Goal: Download file/media

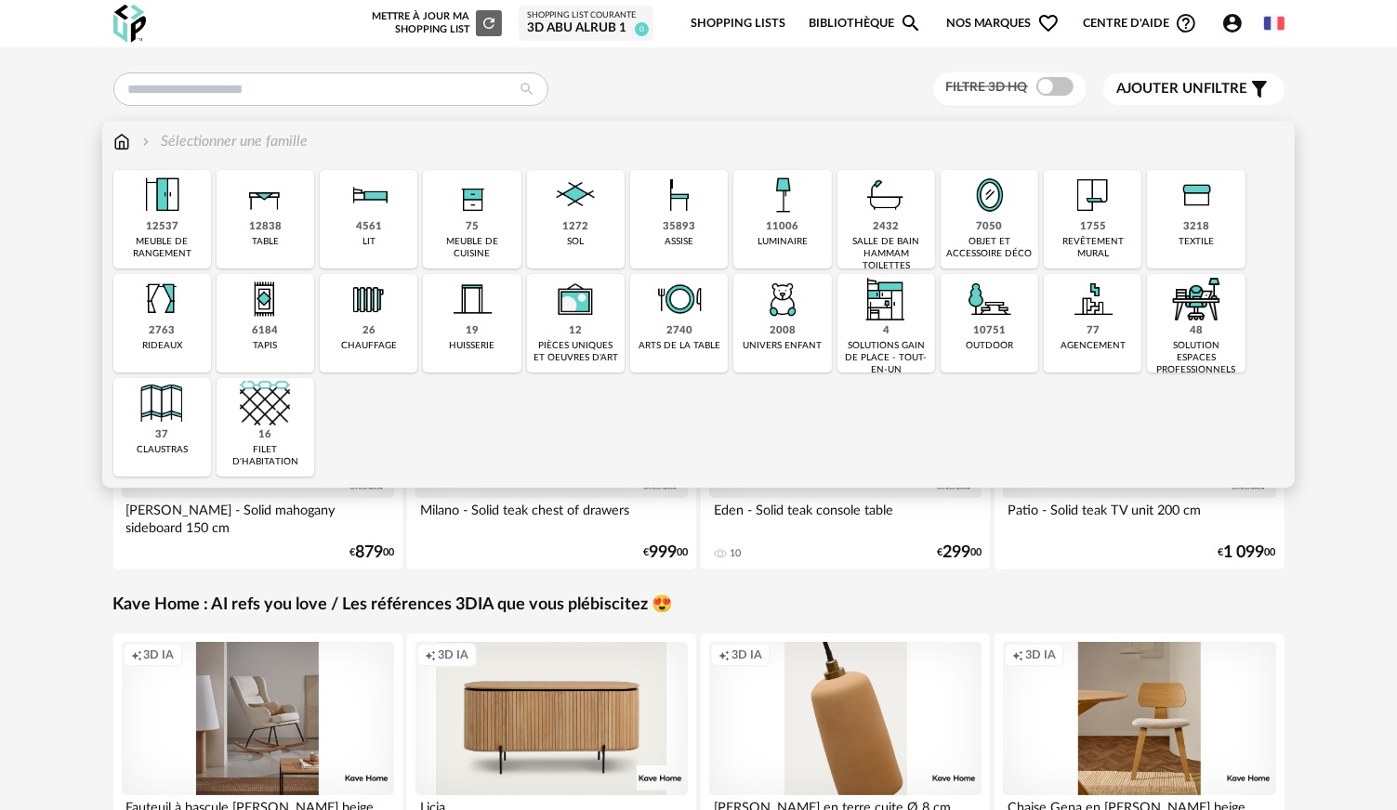
click at [703, 242] on div "35893 assise" at bounding box center [679, 219] width 98 height 99
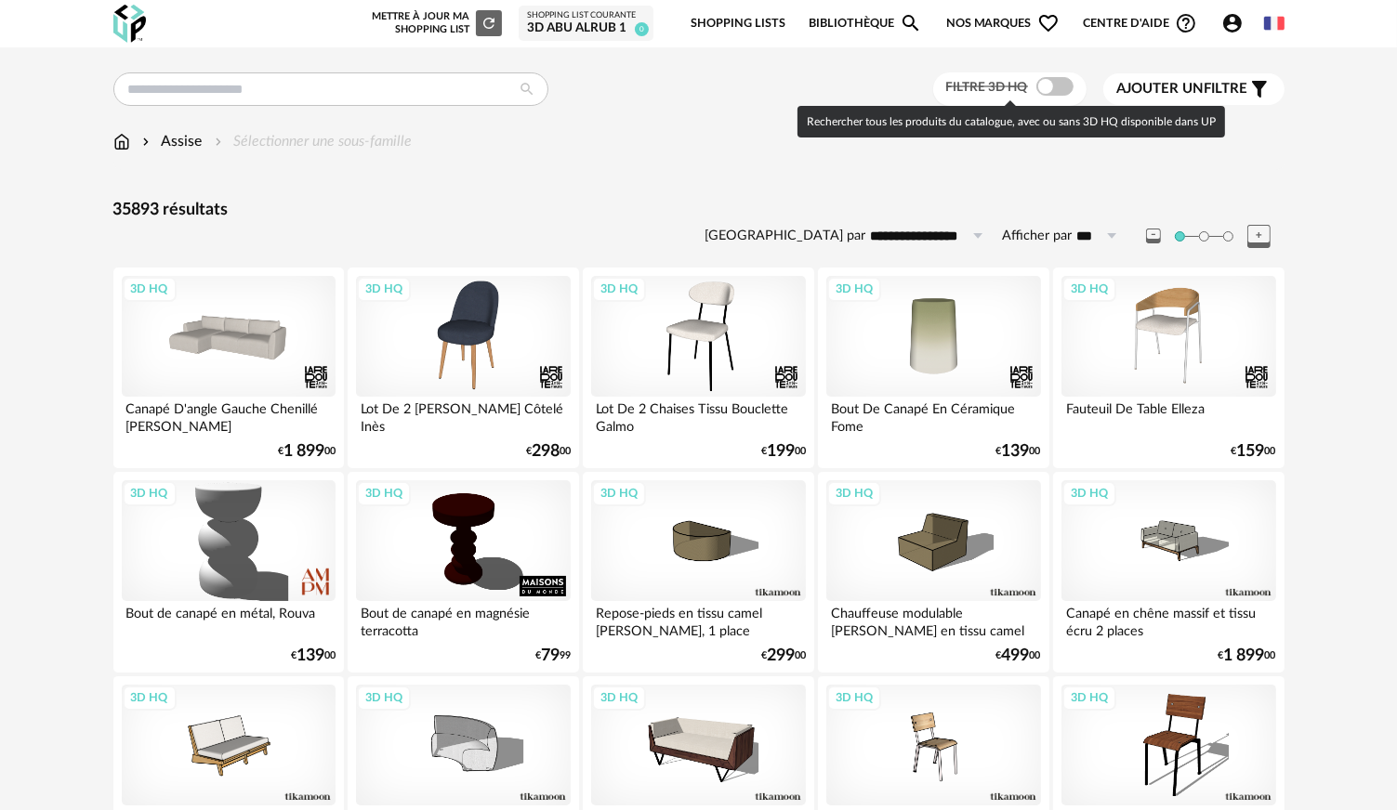
click at [1052, 89] on span at bounding box center [1054, 86] width 37 height 19
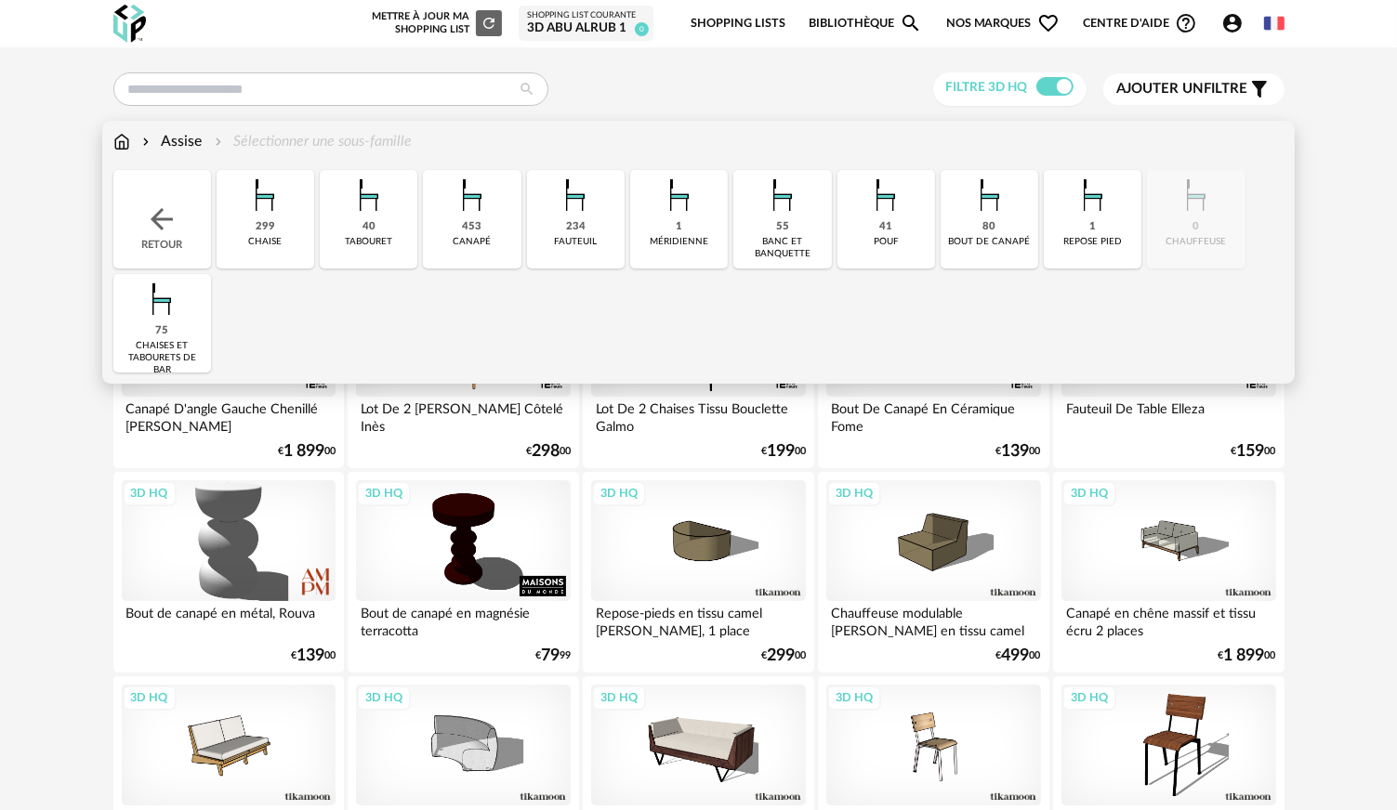
click at [574, 199] on img at bounding box center [575, 195] width 50 height 50
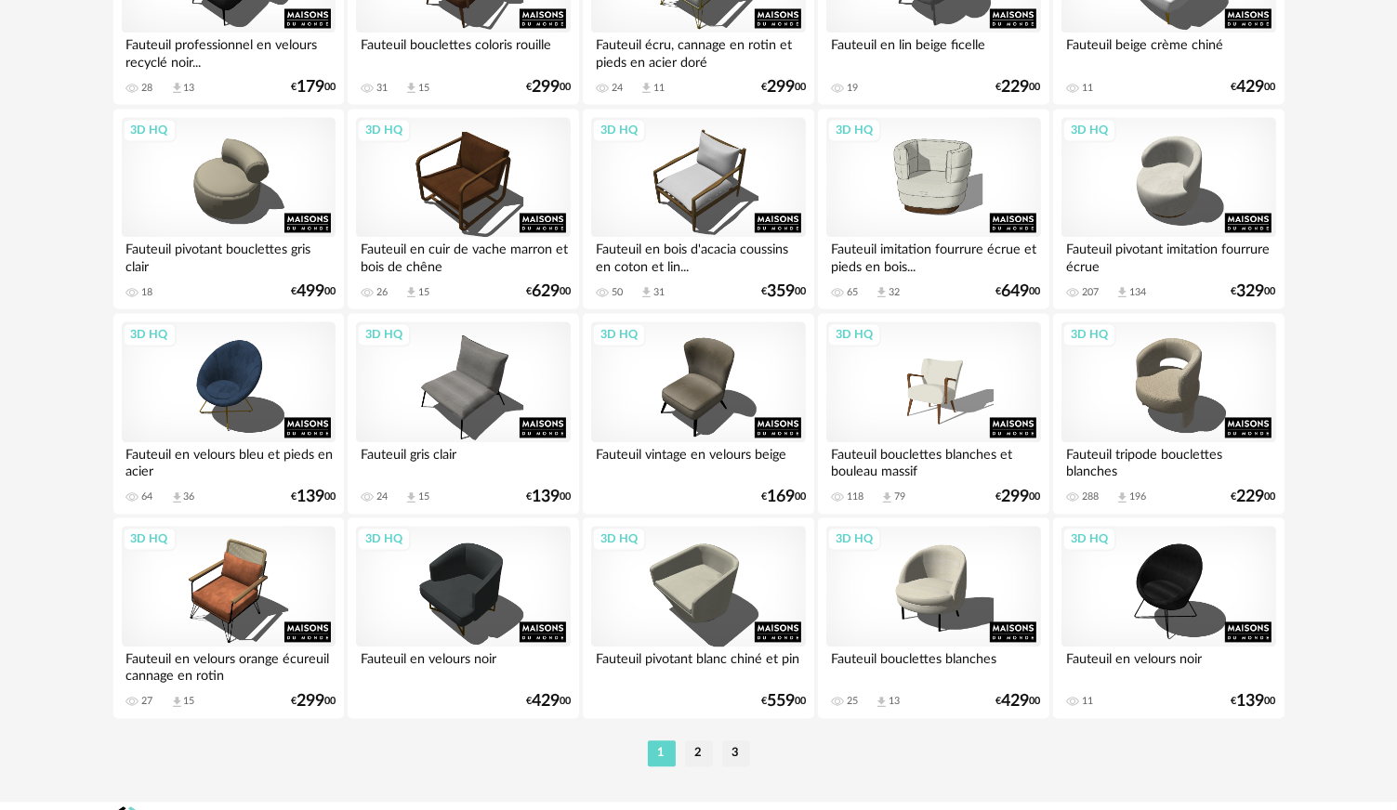
scroll to position [3670, 0]
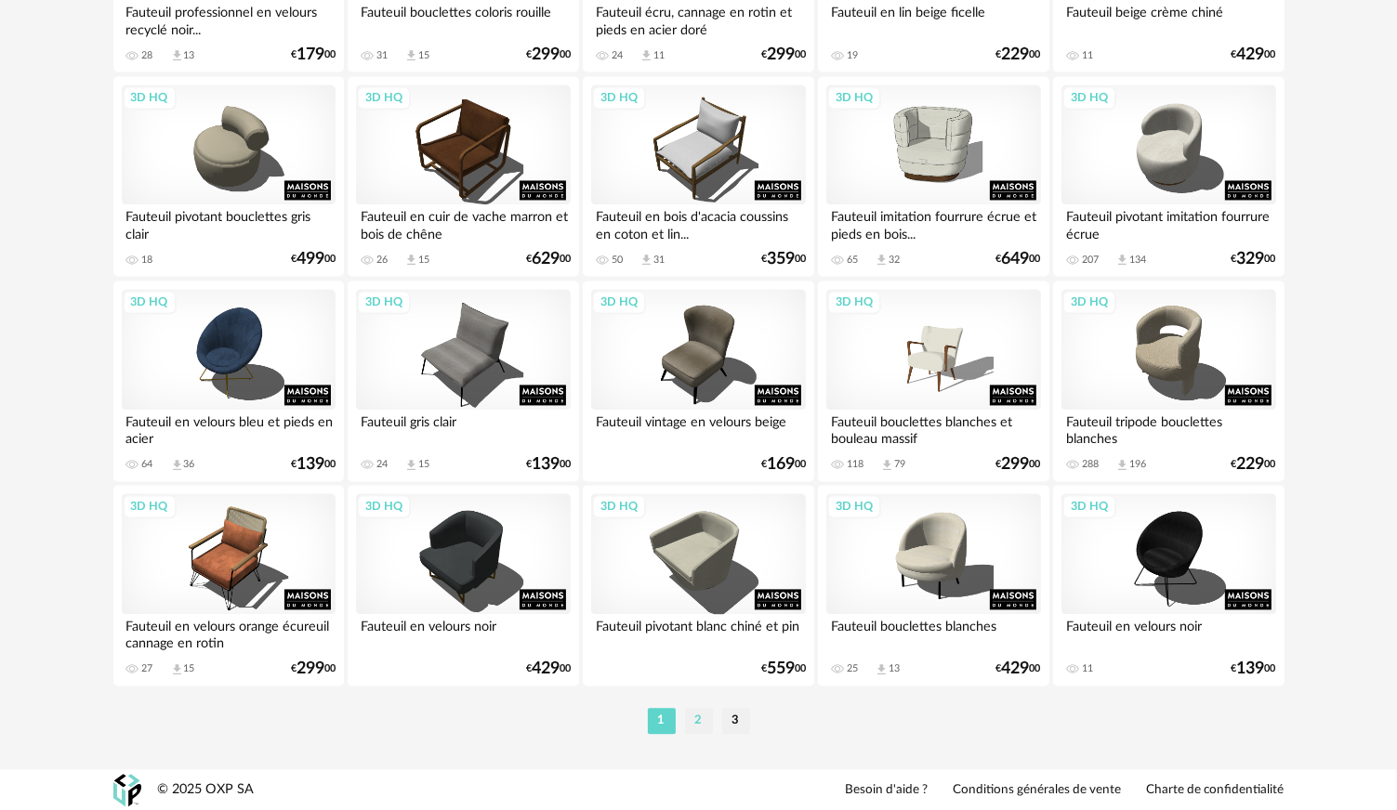
click at [698, 729] on li "2" at bounding box center [699, 721] width 28 height 26
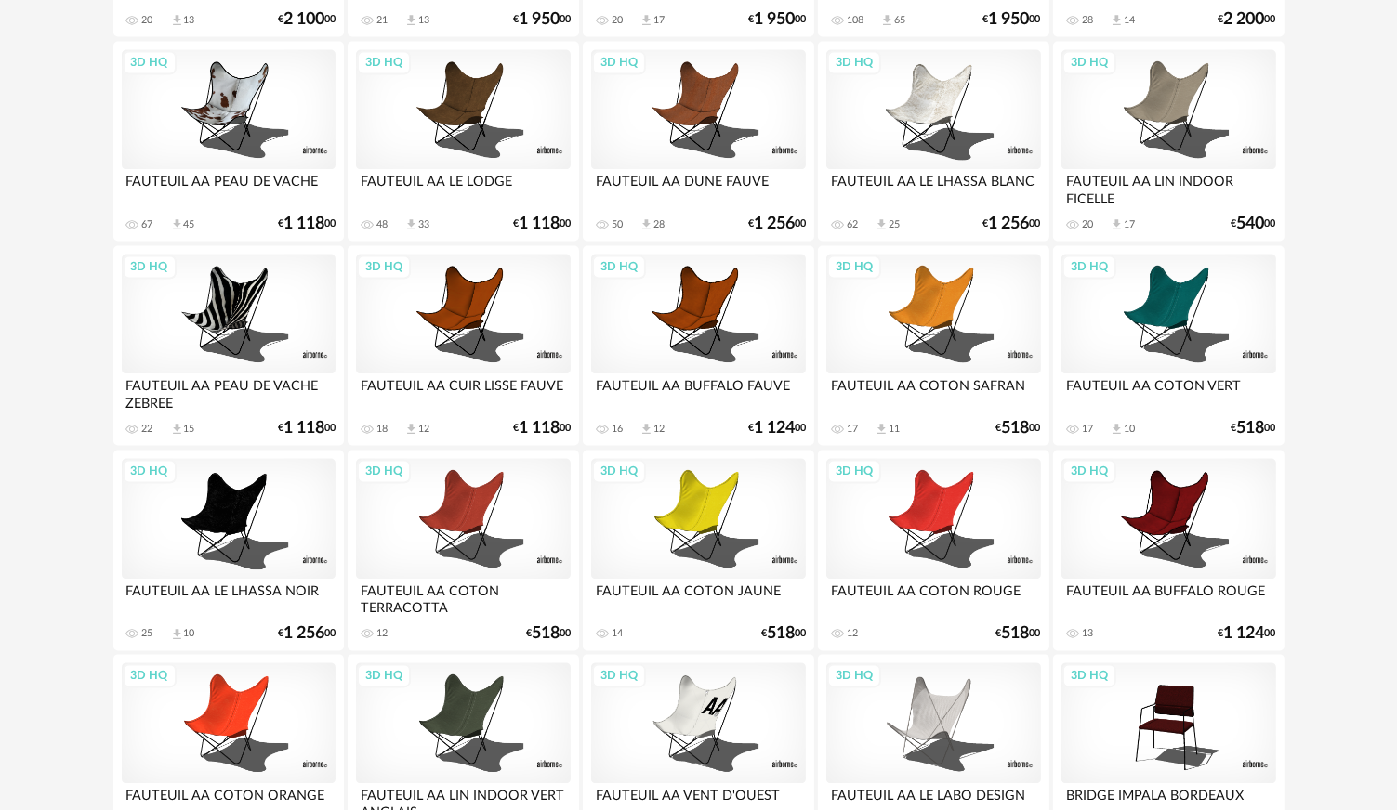
scroll to position [3670, 0]
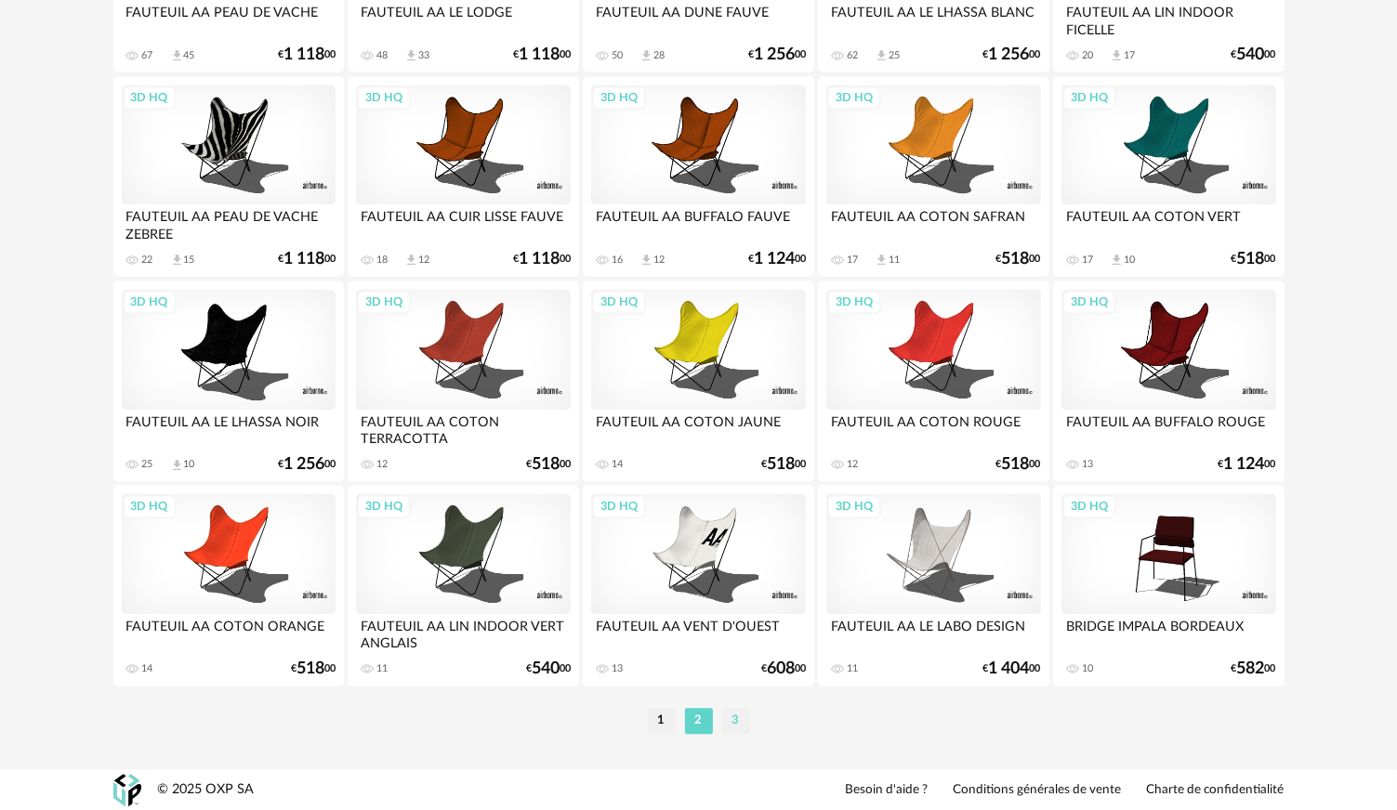
click at [733, 726] on li "3" at bounding box center [736, 721] width 28 height 26
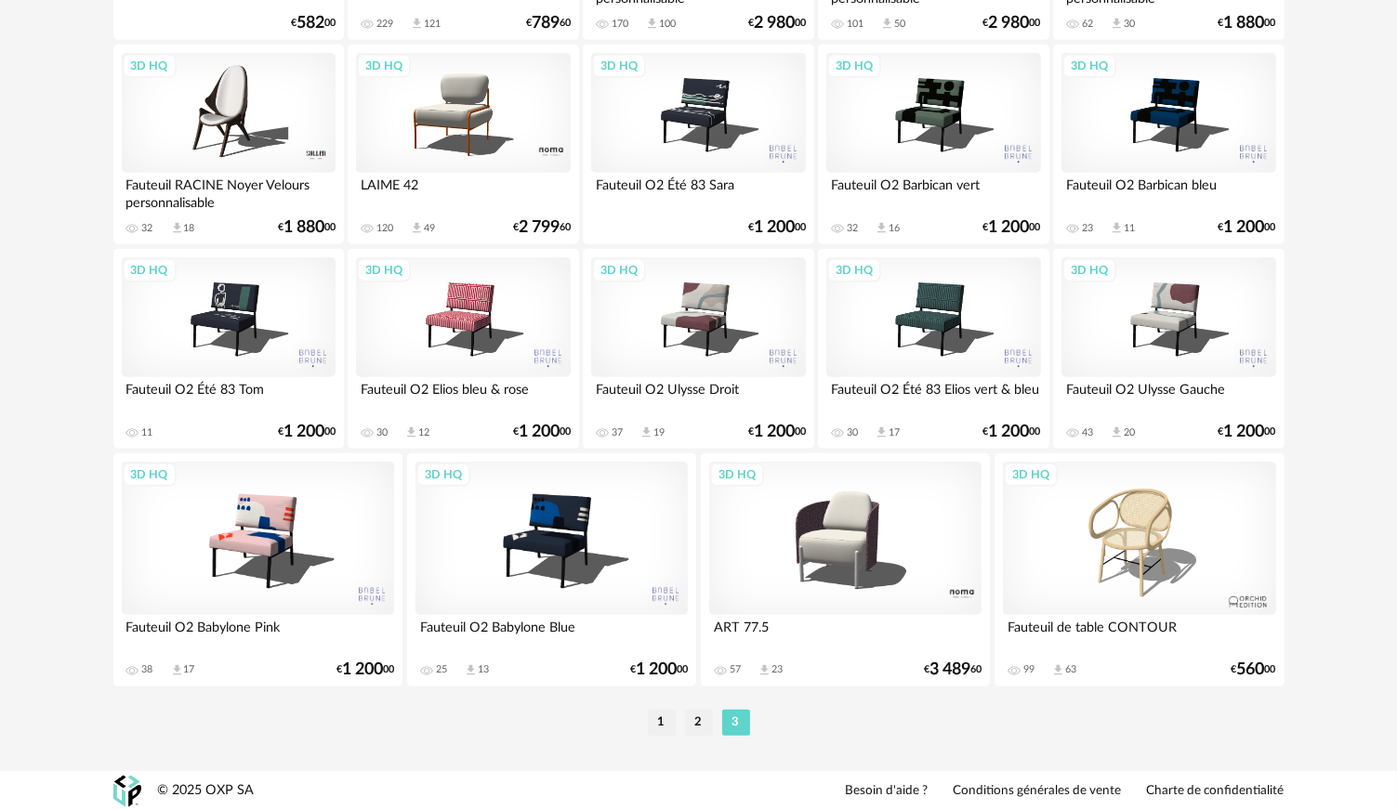
scroll to position [1044, 0]
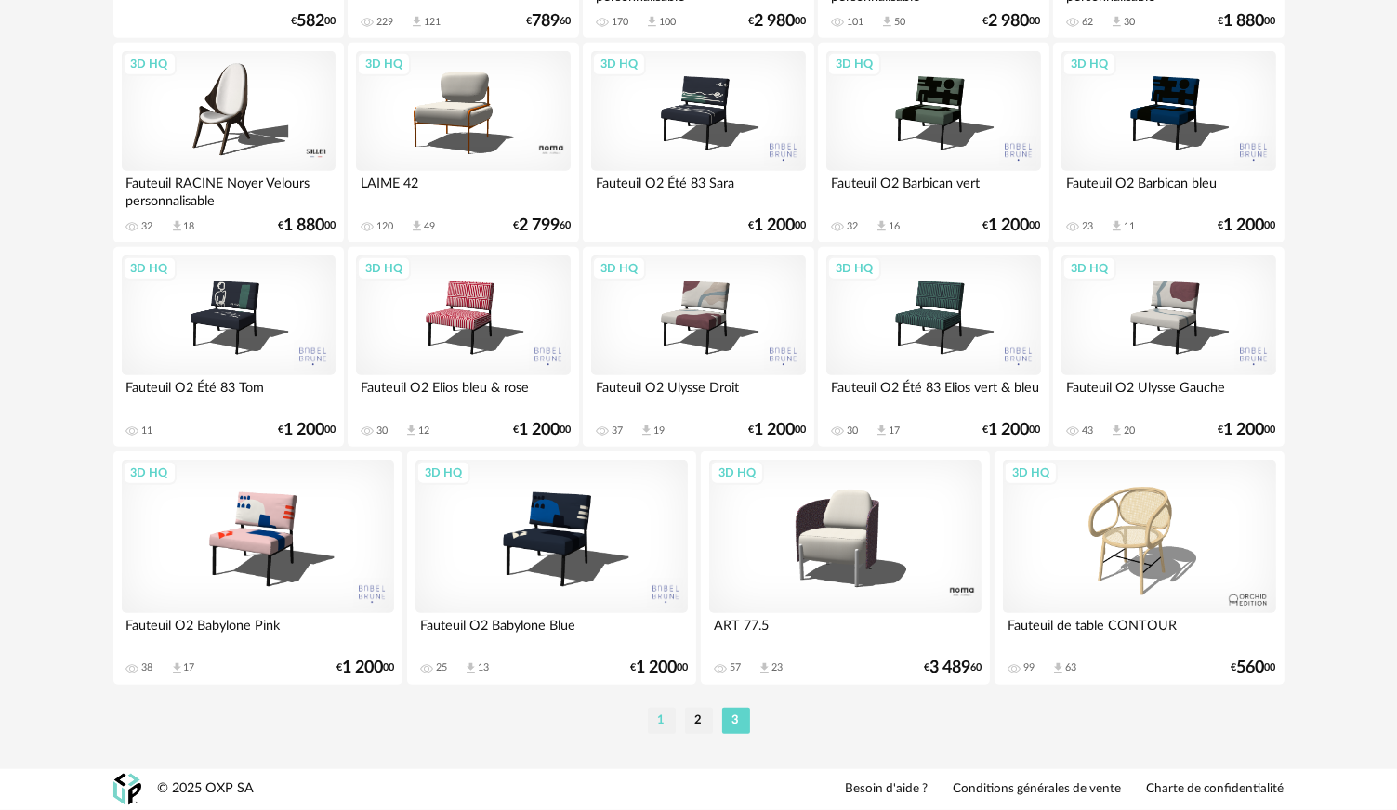
click at [658, 718] on li "1" at bounding box center [662, 721] width 28 height 26
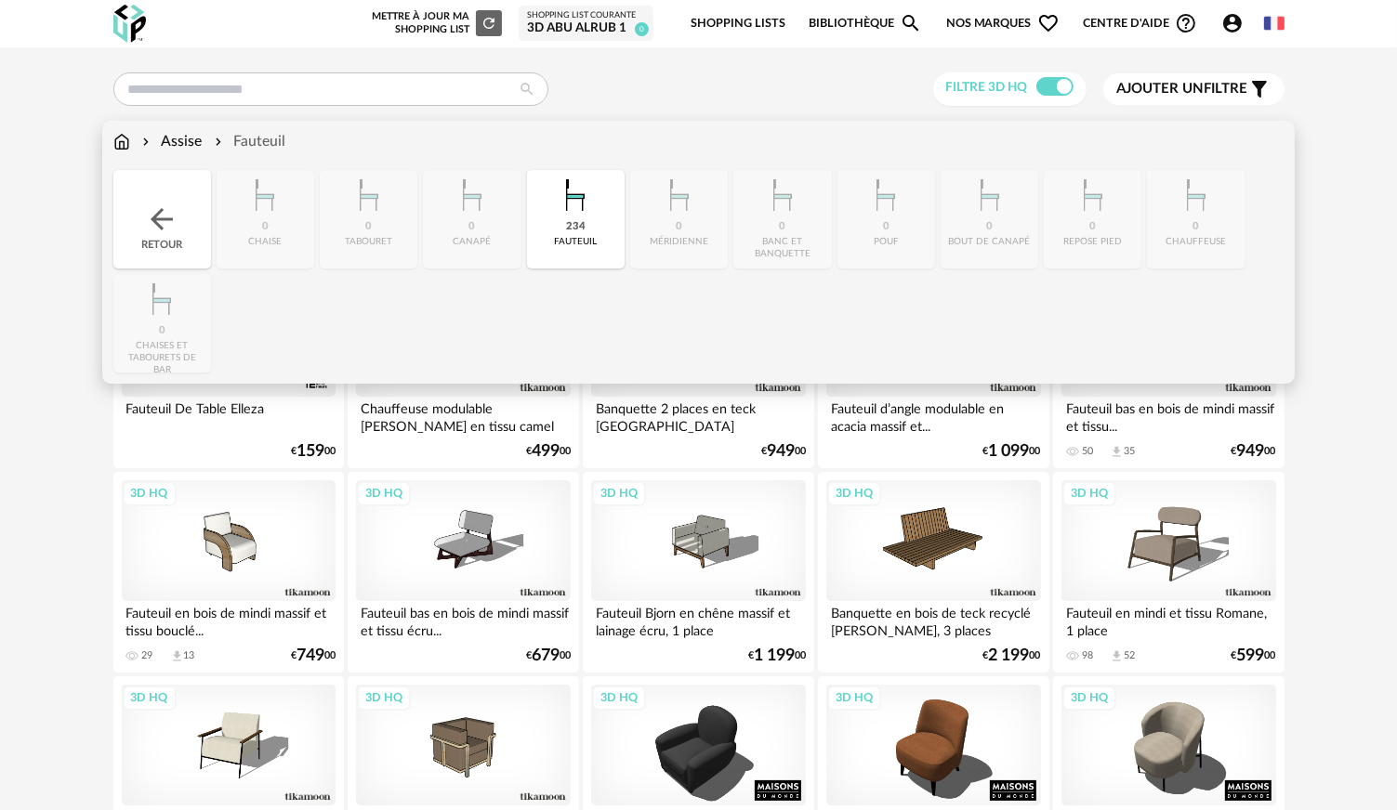
click at [152, 235] on img at bounding box center [161, 219] width 33 height 33
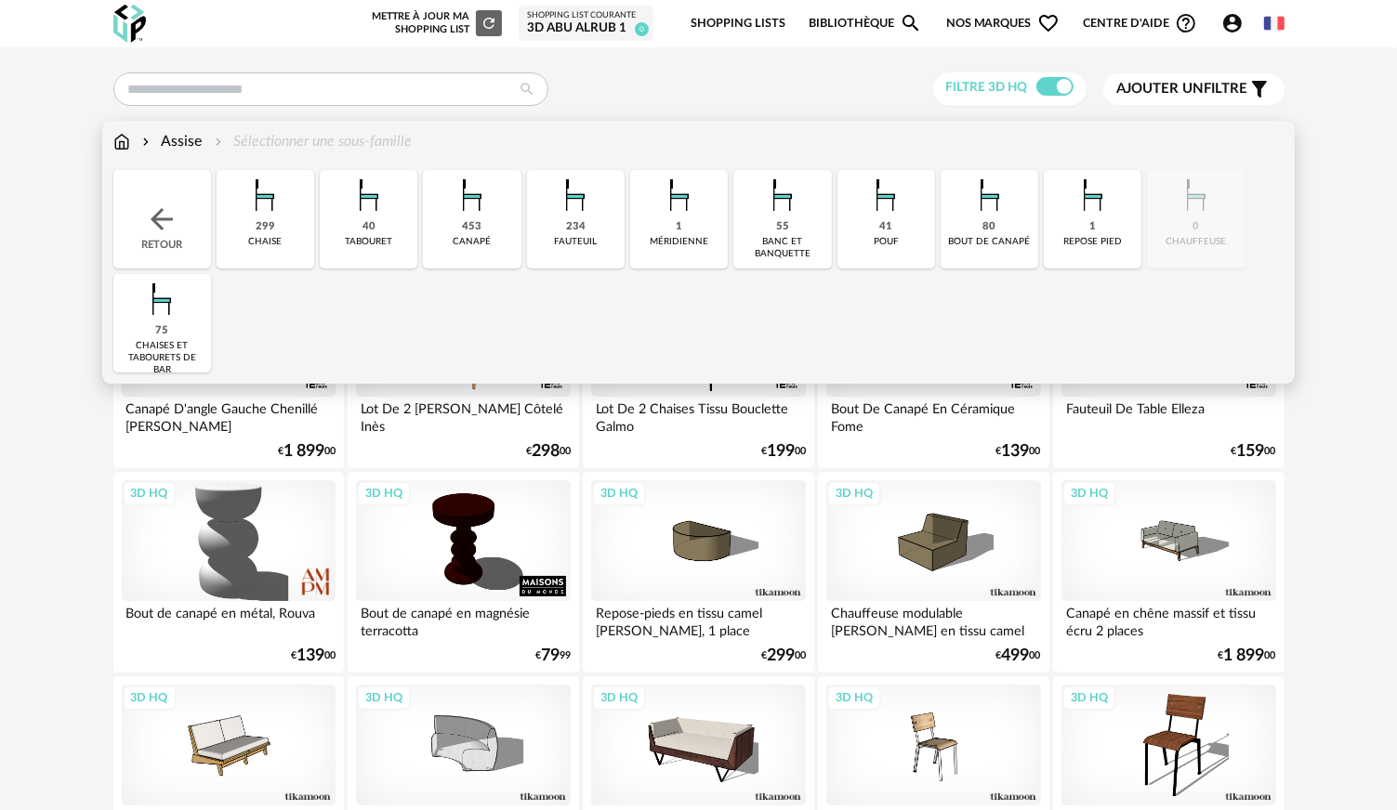
click at [286, 234] on div "299 chaise" at bounding box center [266, 219] width 98 height 99
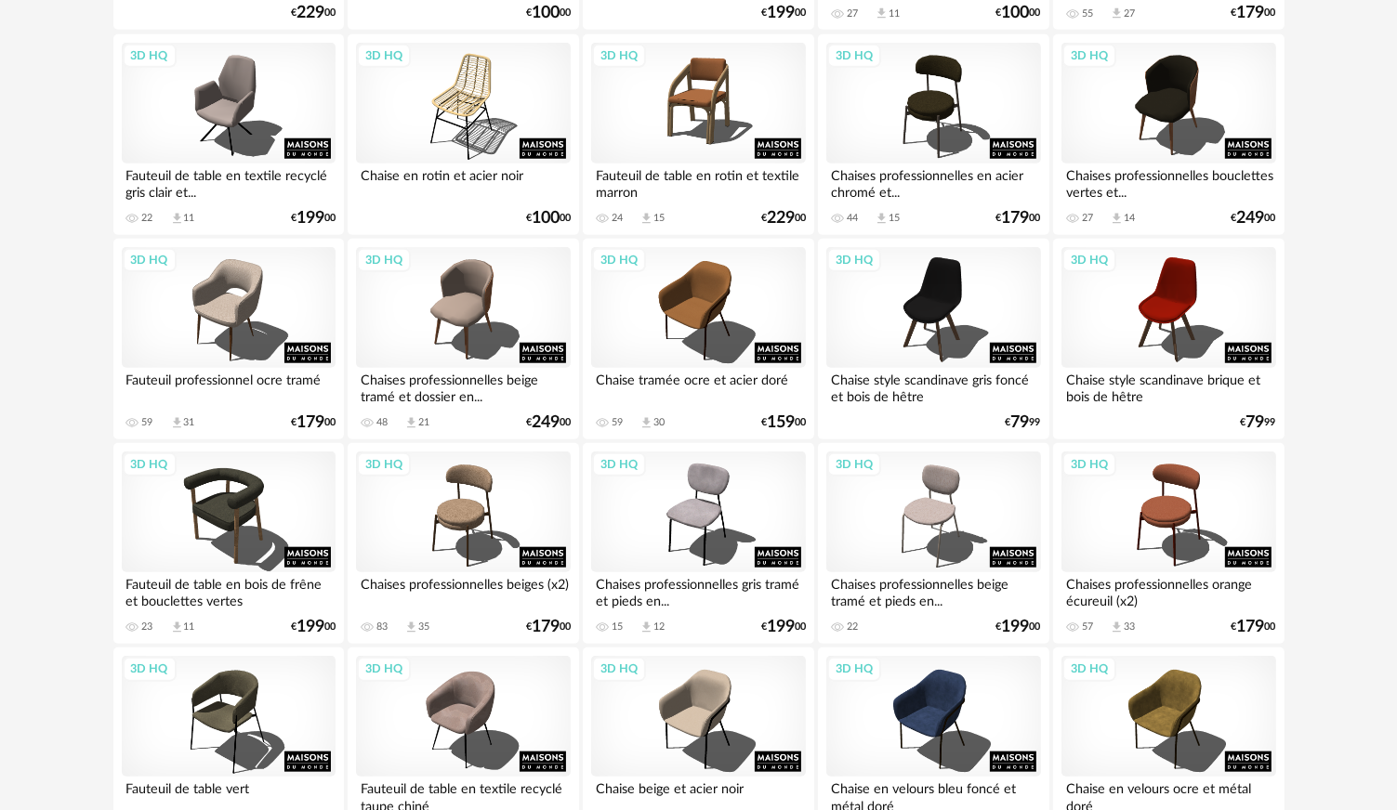
scroll to position [1859, 0]
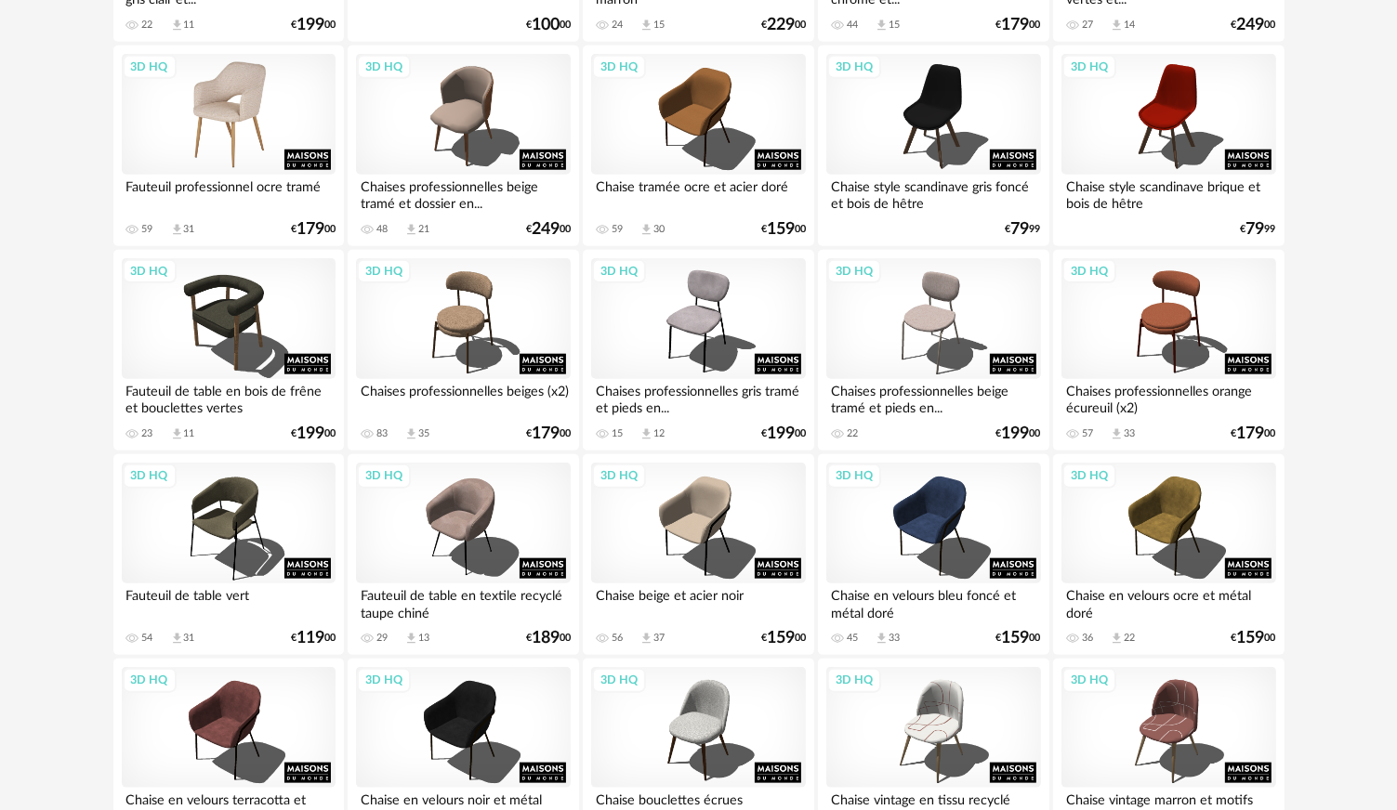
click at [199, 95] on div "3D HQ" at bounding box center [229, 114] width 214 height 121
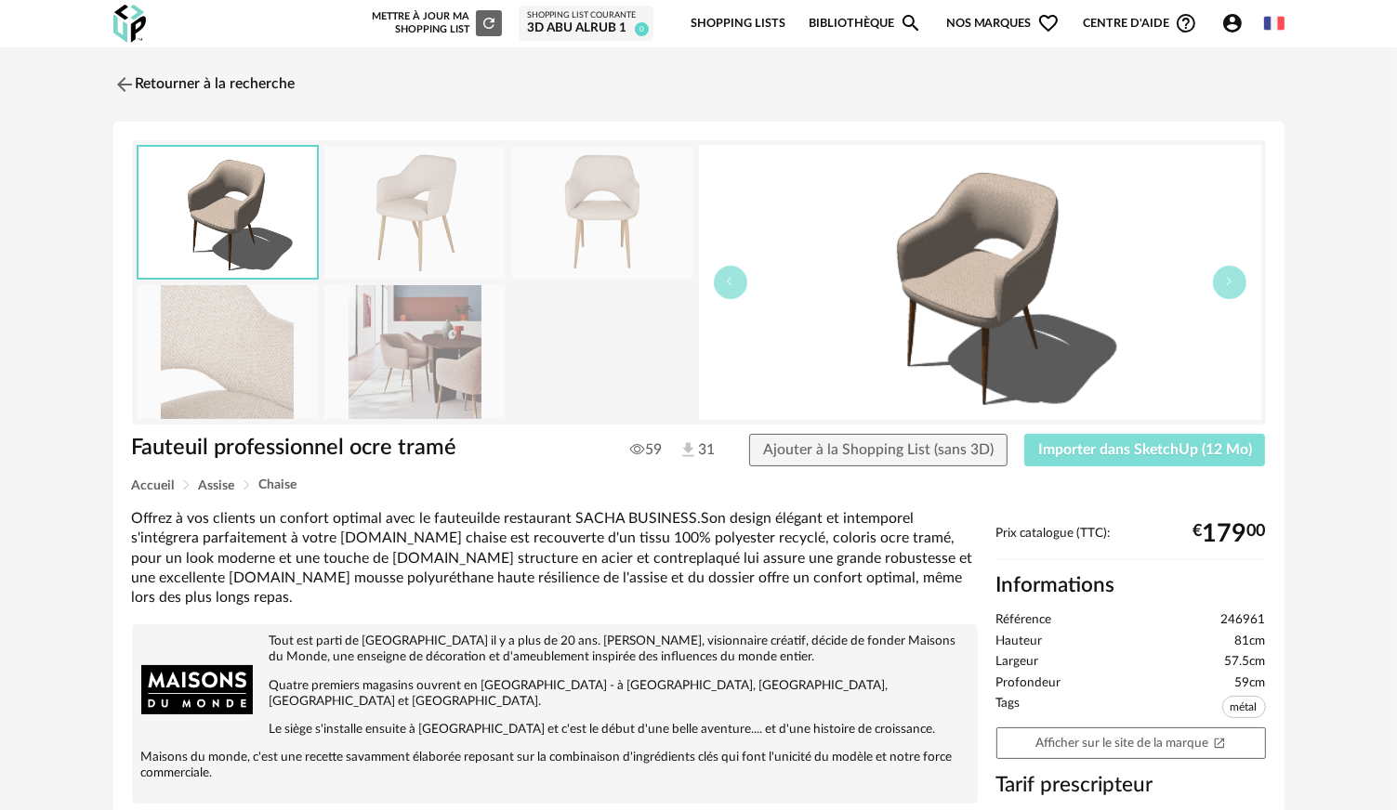
click at [1116, 451] on span "Importer dans SketchUp (12 Mo)" at bounding box center [1145, 449] width 214 height 15
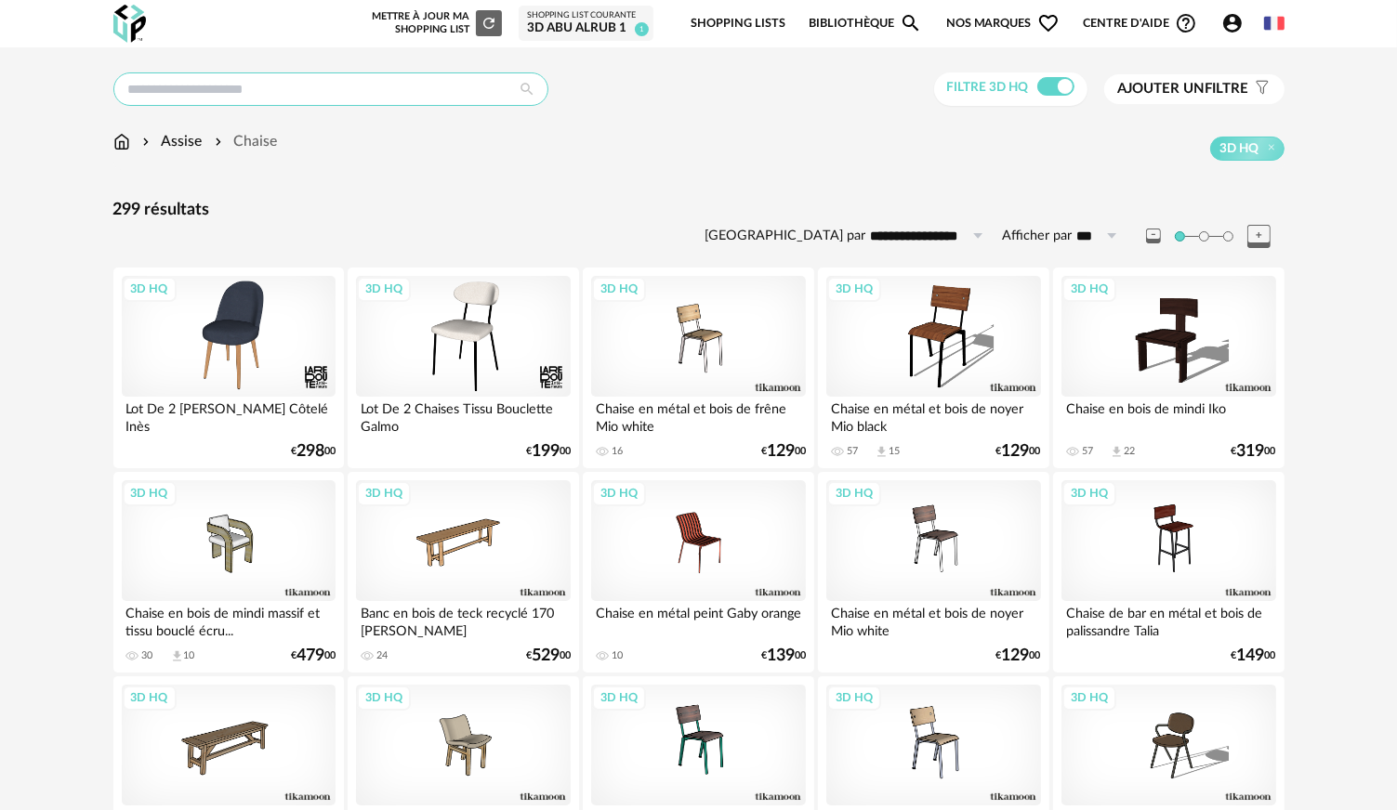
click at [258, 95] on input "text" at bounding box center [330, 88] width 435 height 33
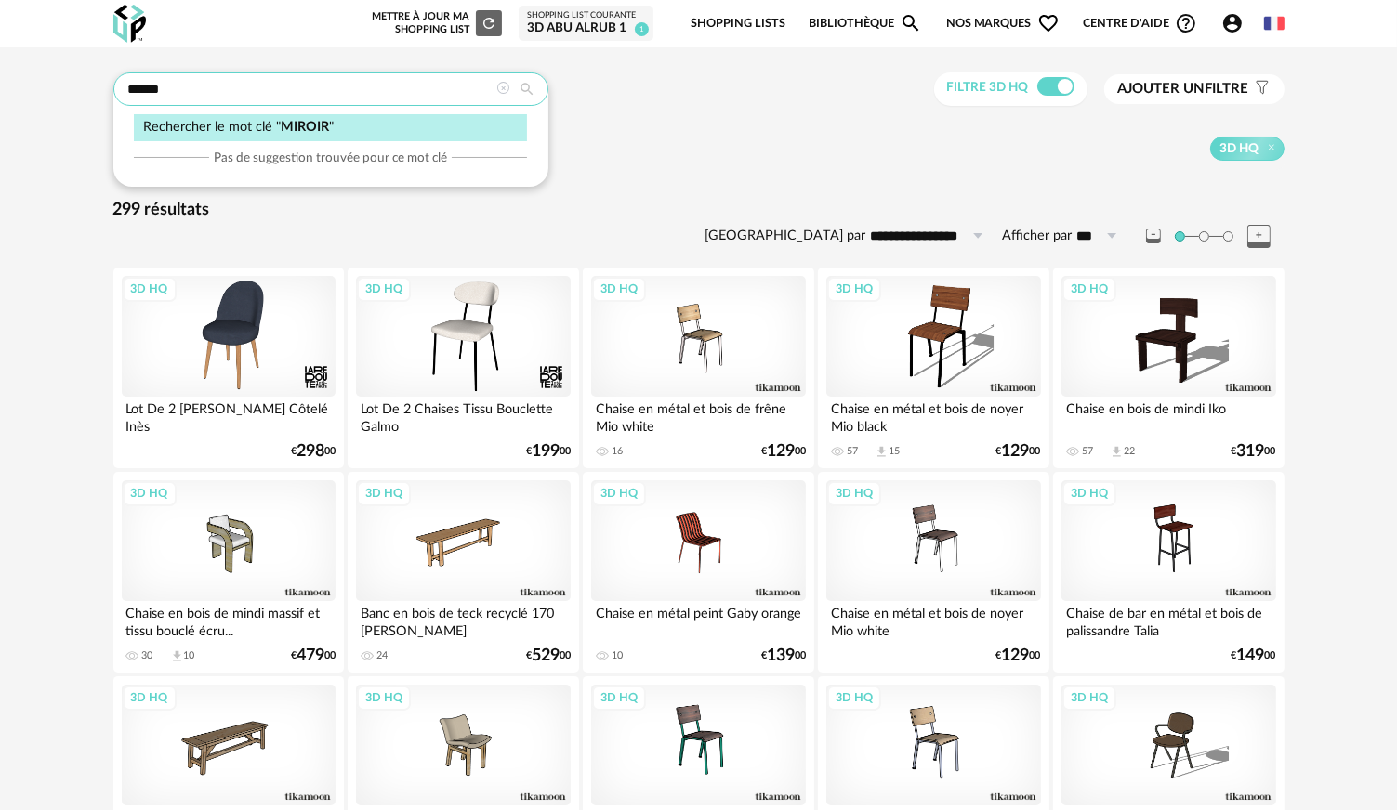
type input "******"
type input "**********"
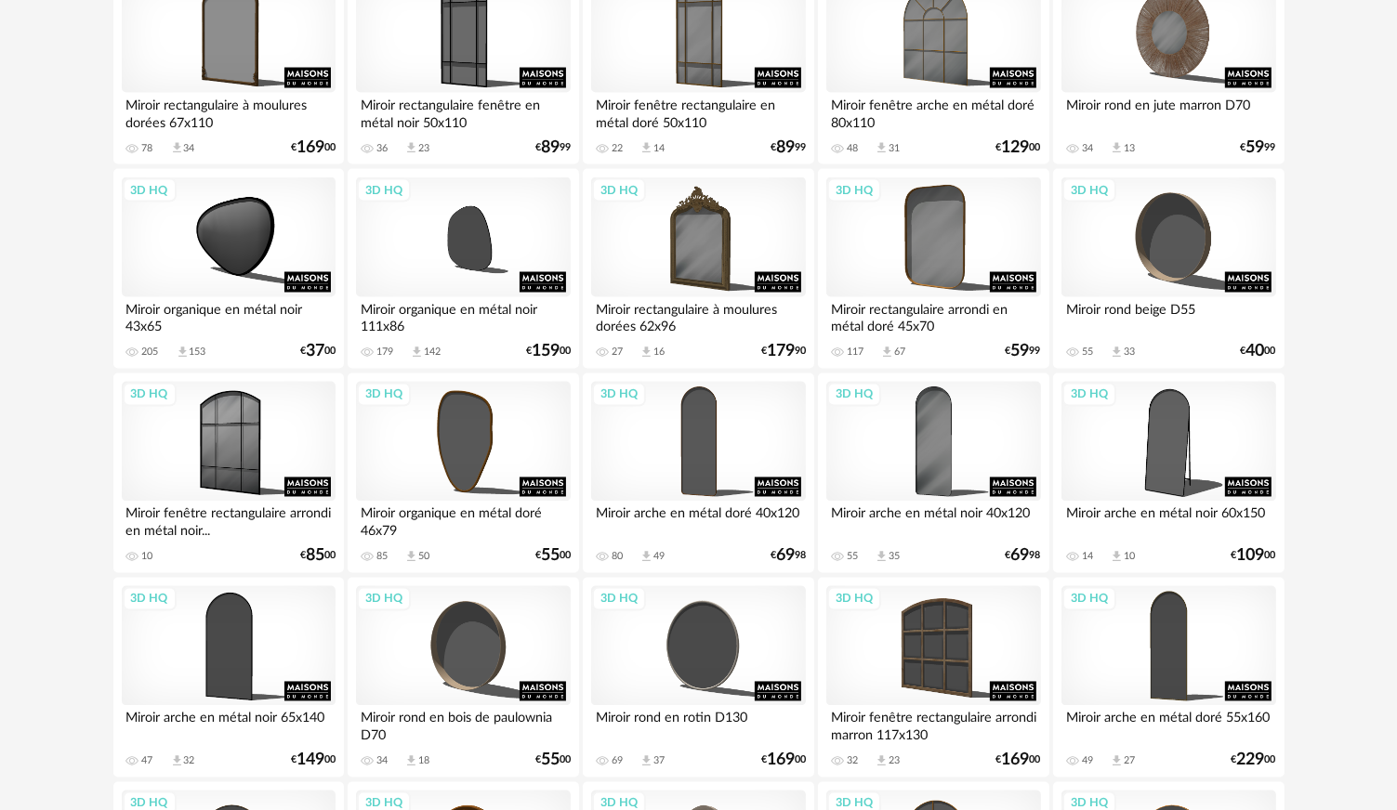
scroll to position [3346, 0]
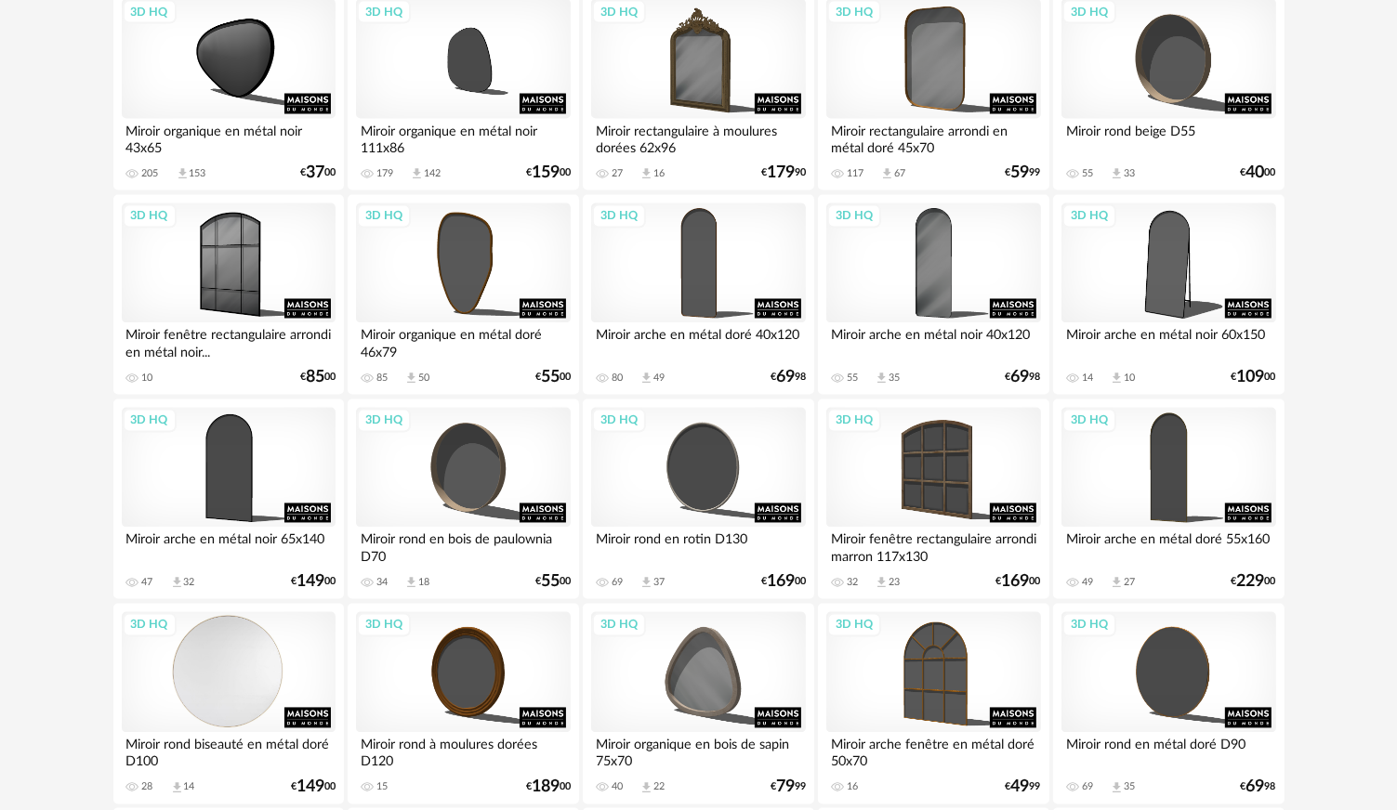
click at [233, 695] on div "3D HQ" at bounding box center [229, 673] width 214 height 121
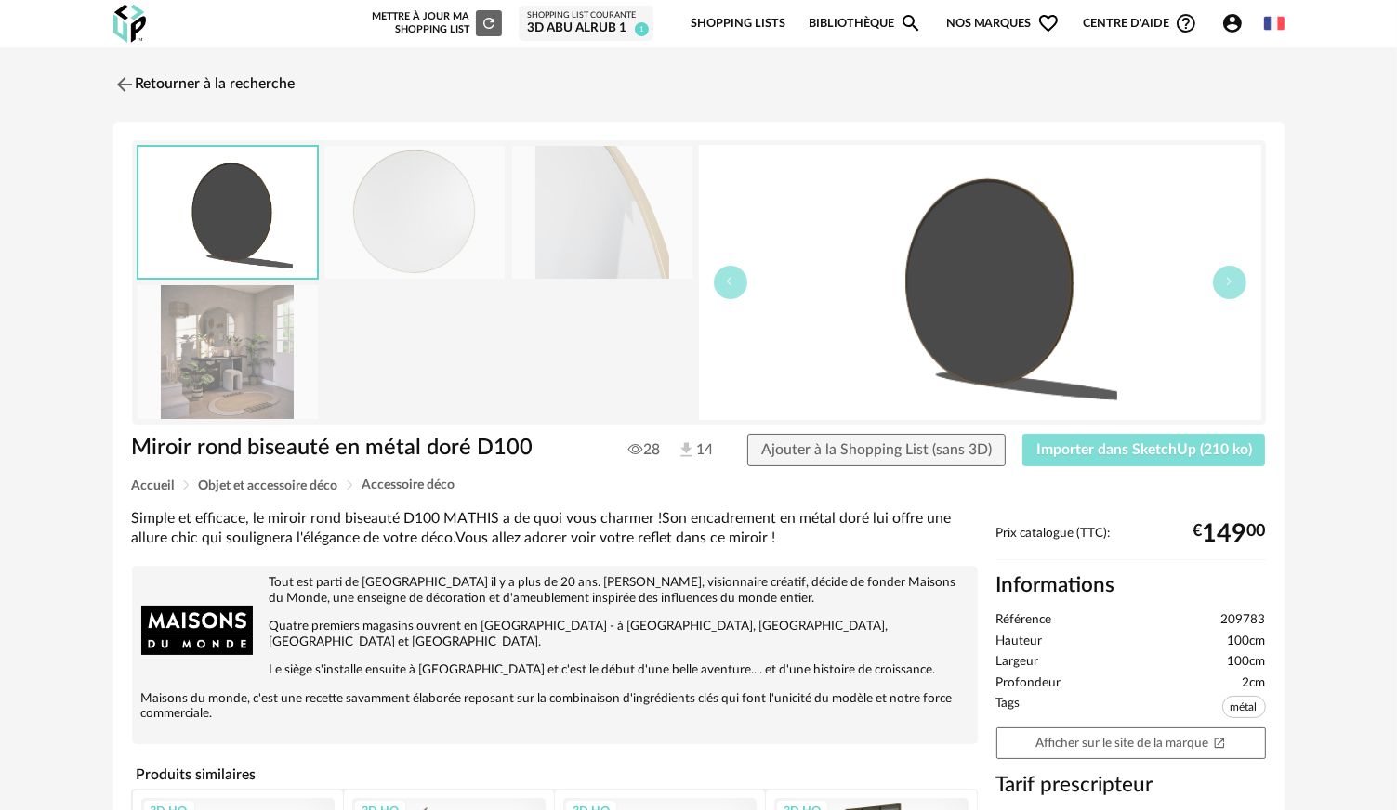
click at [1134, 442] on span "Importer dans SketchUp (210 ko)" at bounding box center [1144, 449] width 216 height 15
click at [195, 86] on link "Retourner à la recherche" at bounding box center [200, 84] width 182 height 41
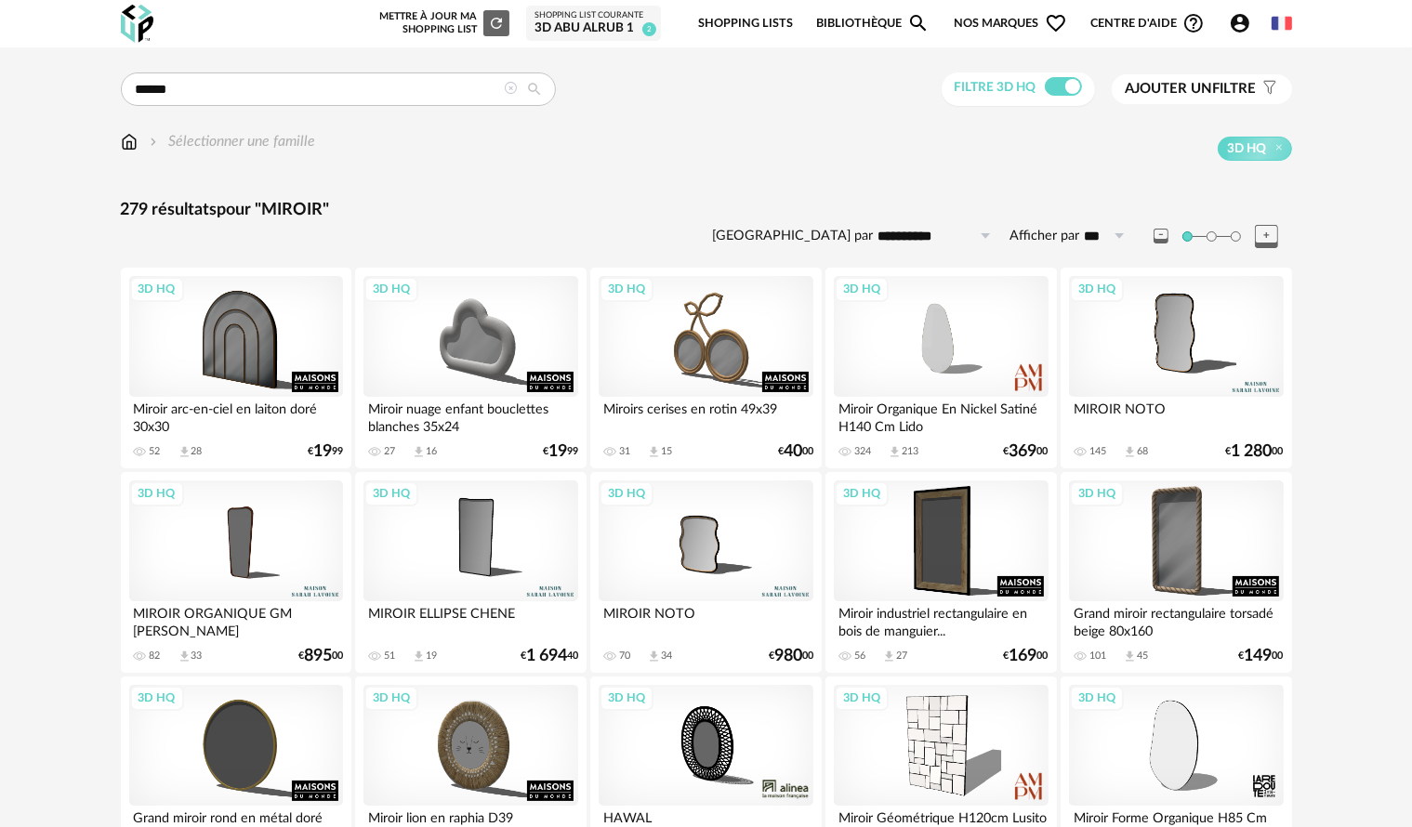
click at [129, 150] on img at bounding box center [129, 141] width 17 height 21
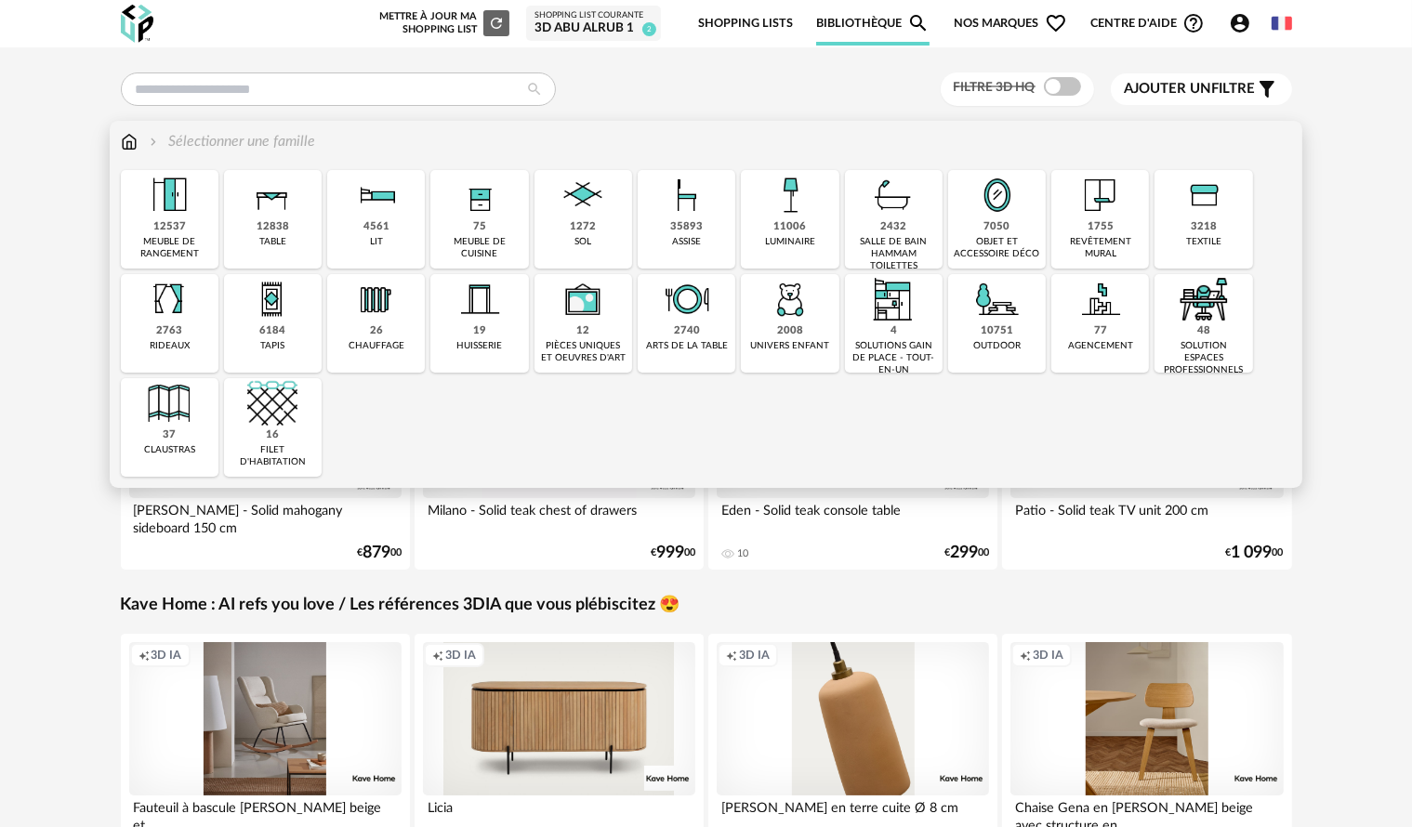
click at [1121, 327] on div "77 agencement" at bounding box center [1100, 323] width 98 height 99
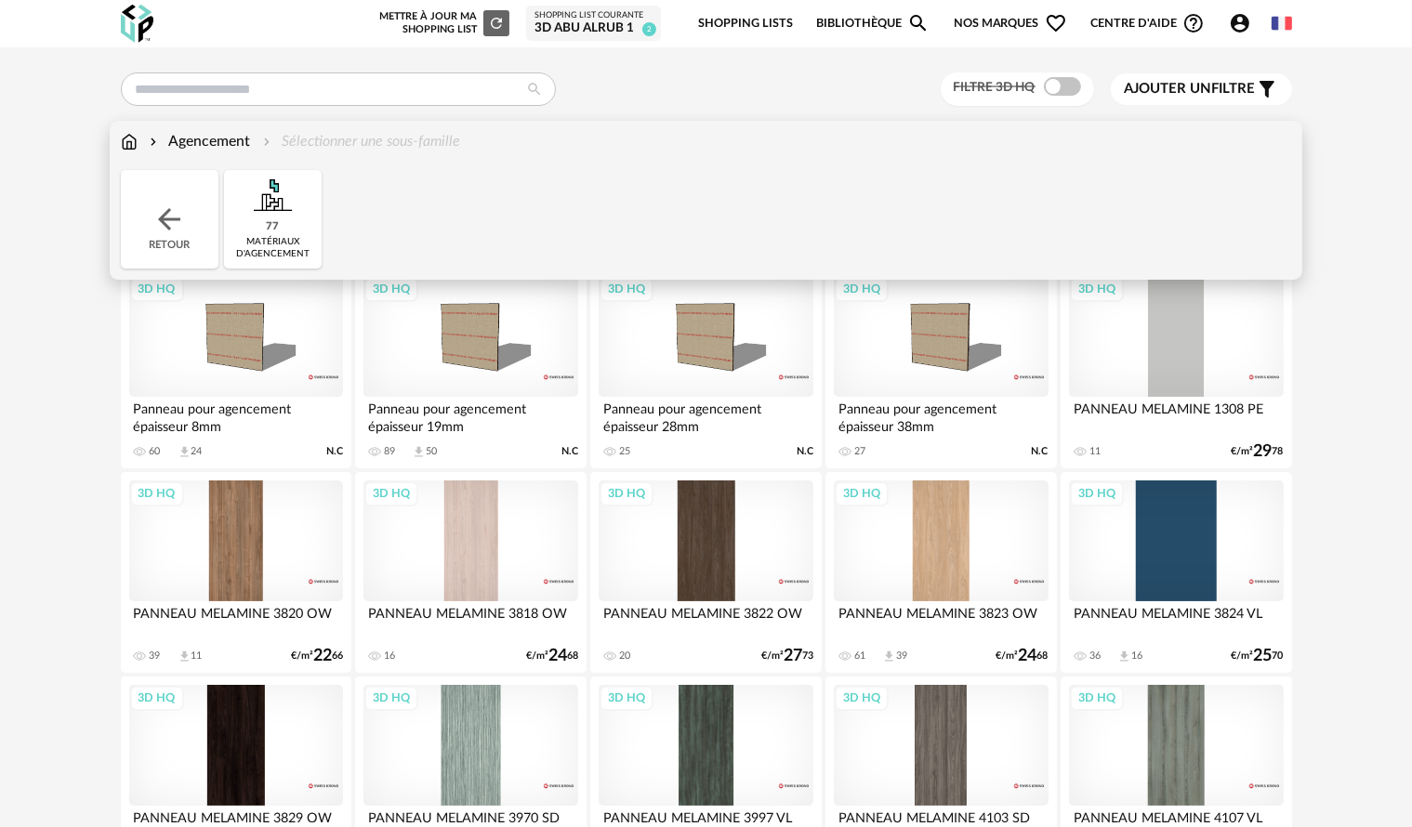
click at [178, 225] on img at bounding box center [168, 219] width 33 height 33
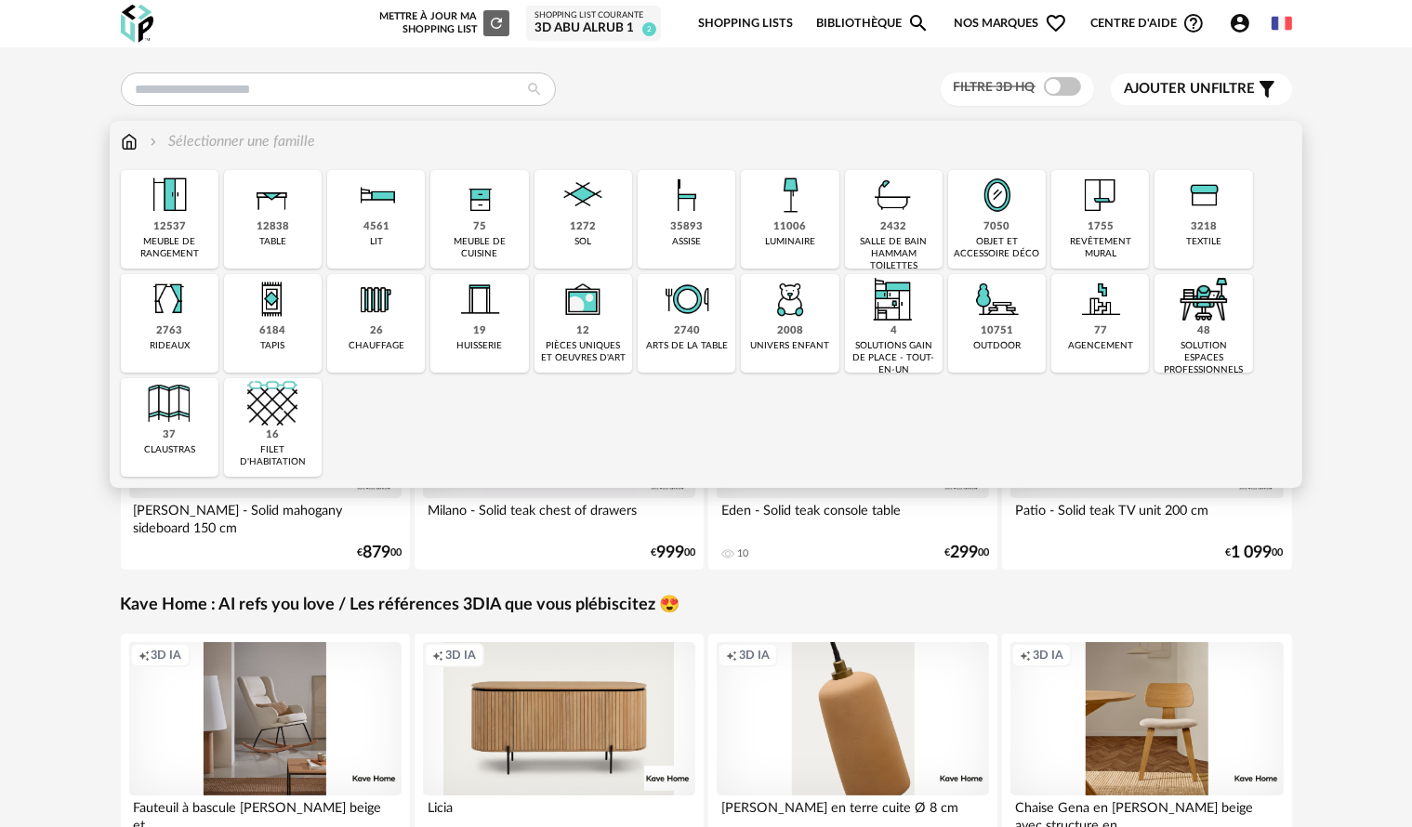
drag, startPoint x: 186, startPoint y: 231, endPoint x: 731, endPoint y: 439, distance: 583.6
click at [731, 439] on div "Close icon 12537 meuble de rangement 12838 table 4561 lit 75 meuble de cuisine …" at bounding box center [706, 323] width 1171 height 307
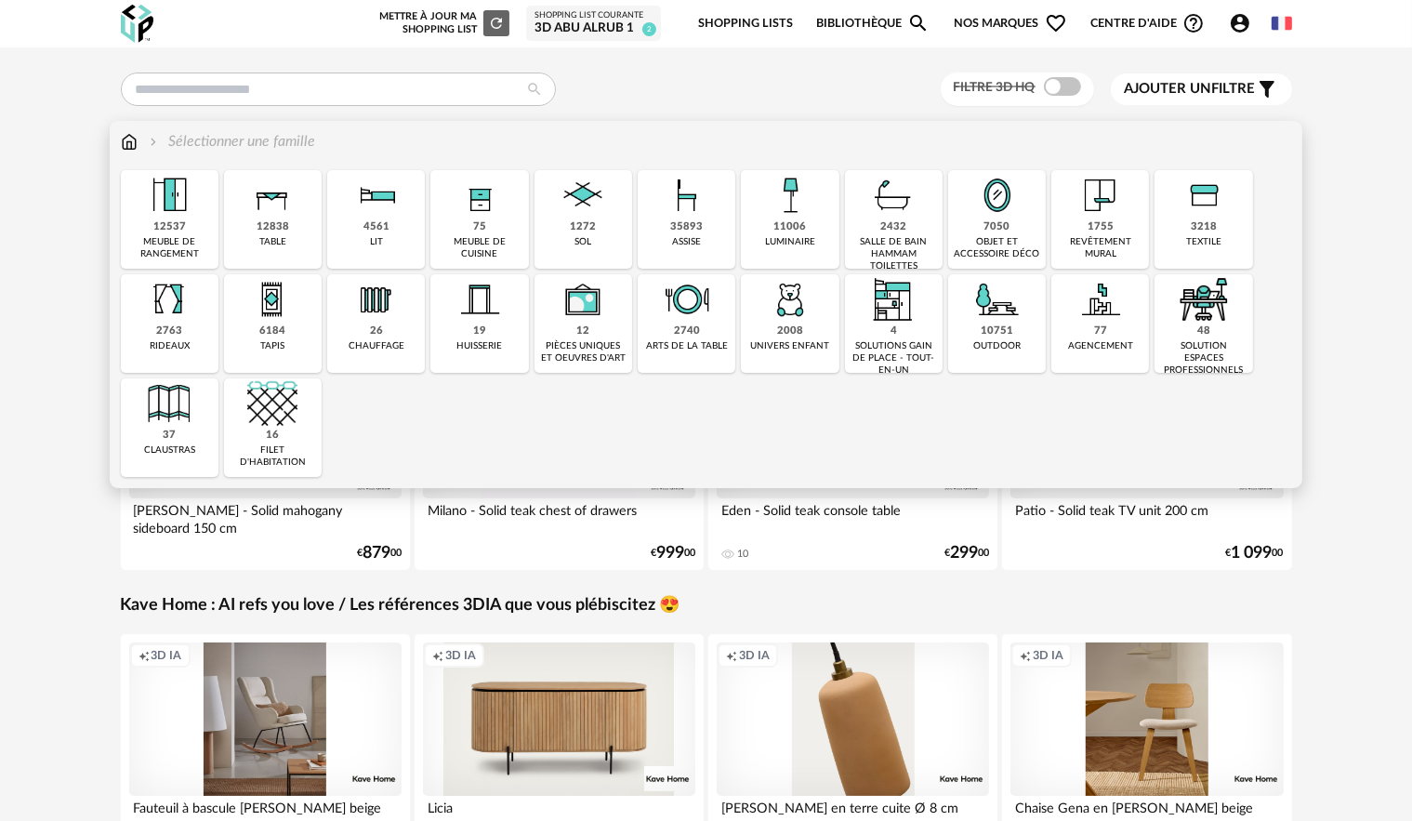
click at [658, 227] on div "35893 assise" at bounding box center [687, 219] width 98 height 99
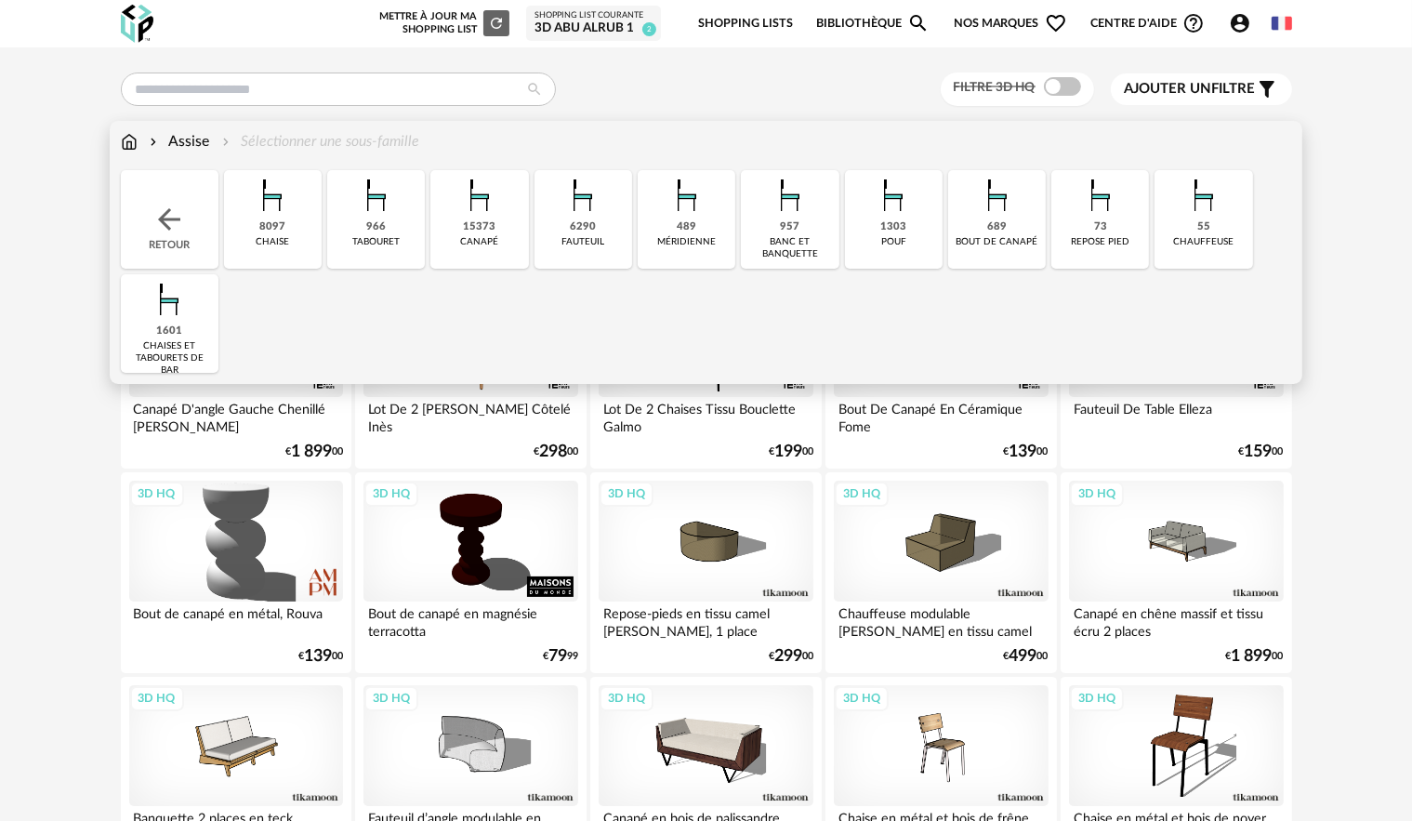
click at [265, 223] on div "8097" at bounding box center [272, 227] width 26 height 14
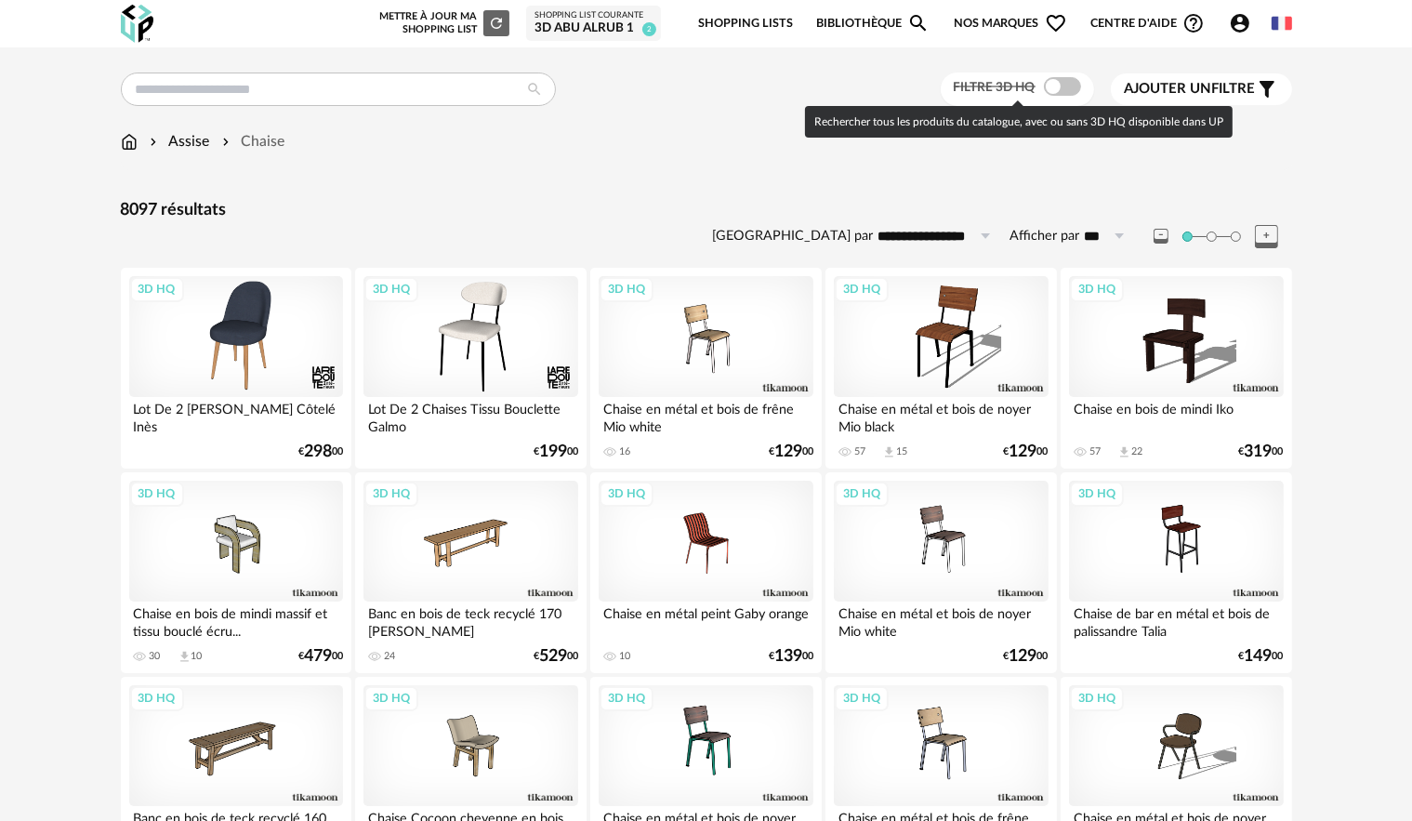
click at [1057, 82] on span at bounding box center [1062, 86] width 37 height 19
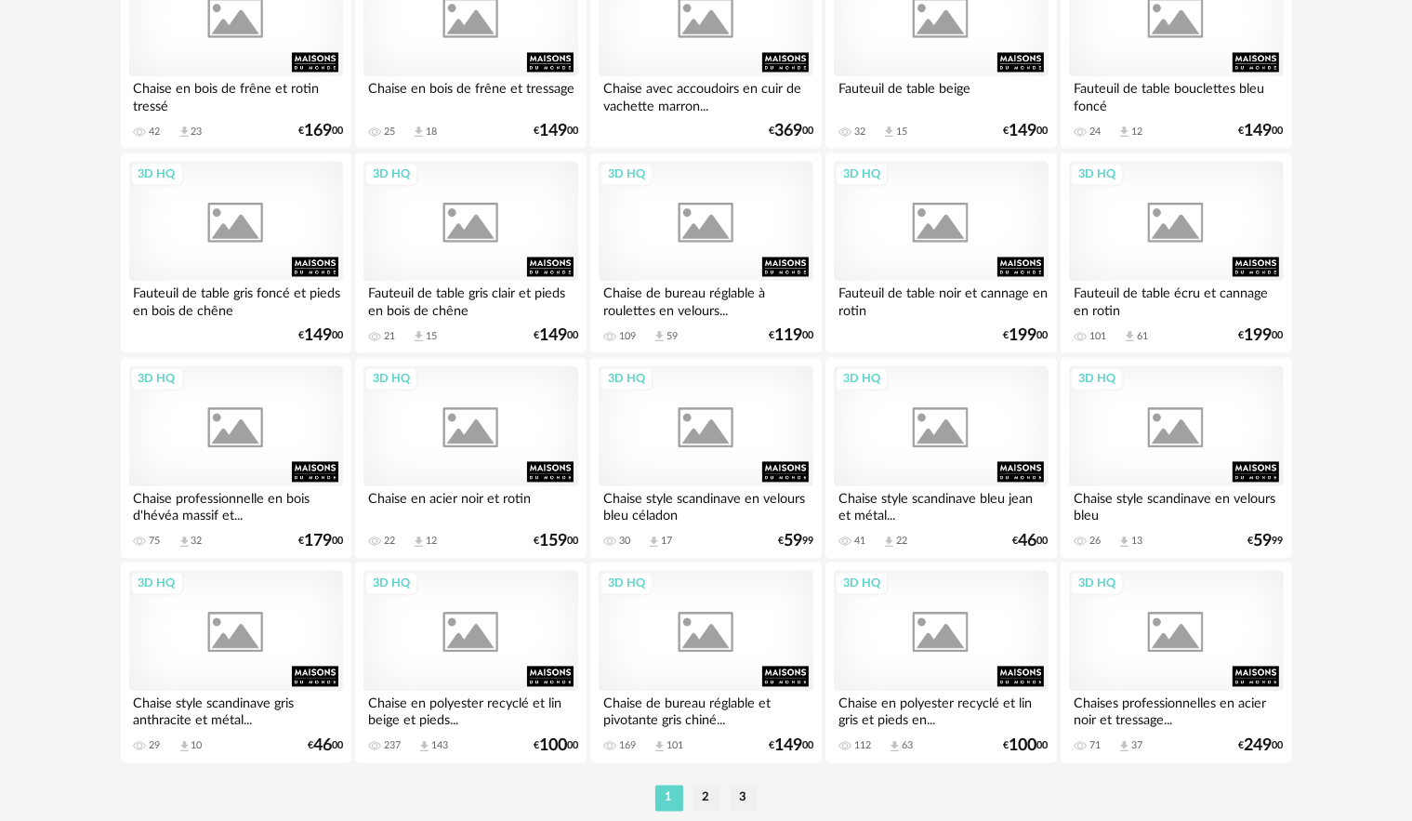
scroll to position [3659, 0]
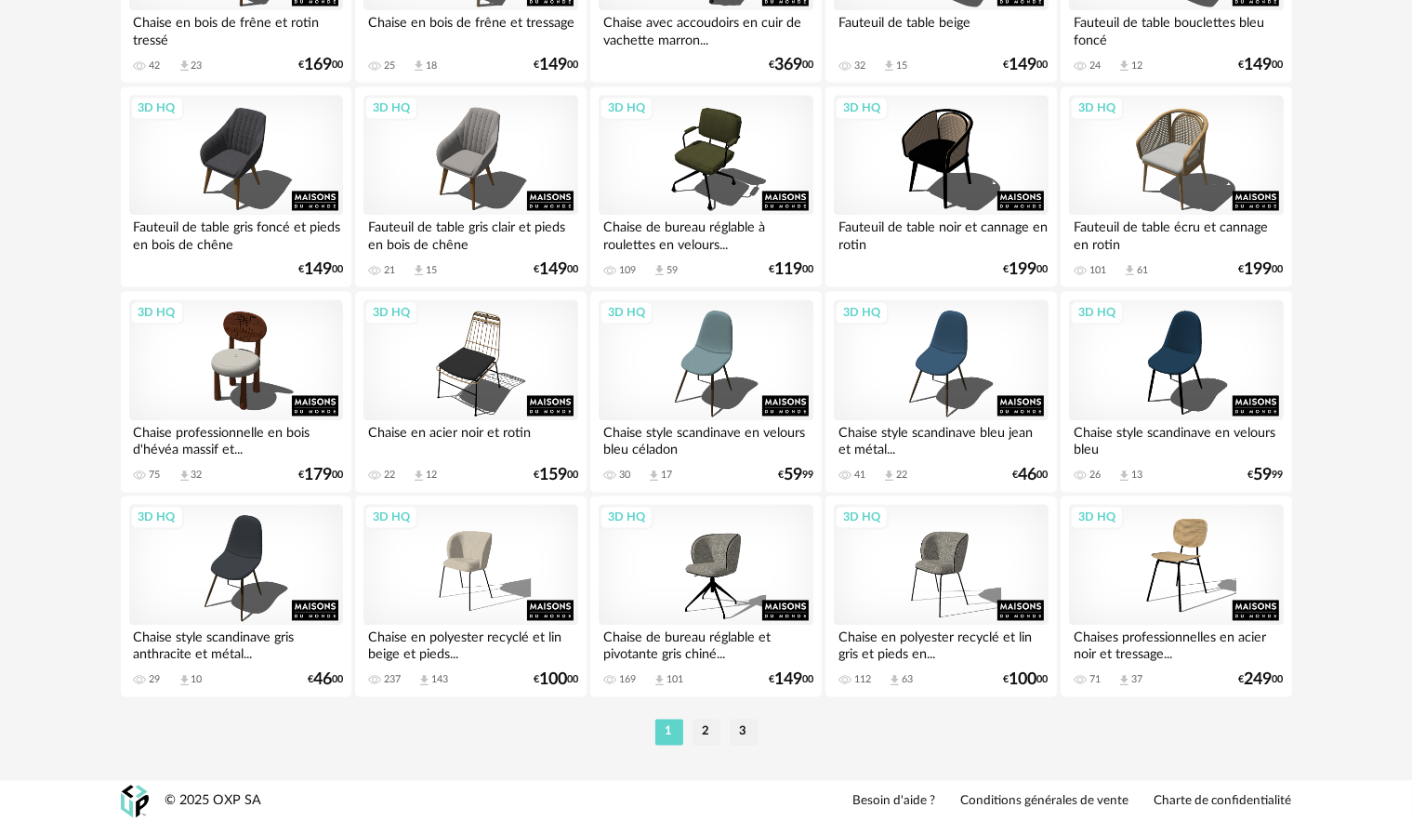
click at [710, 736] on li "2" at bounding box center [706, 731] width 28 height 26
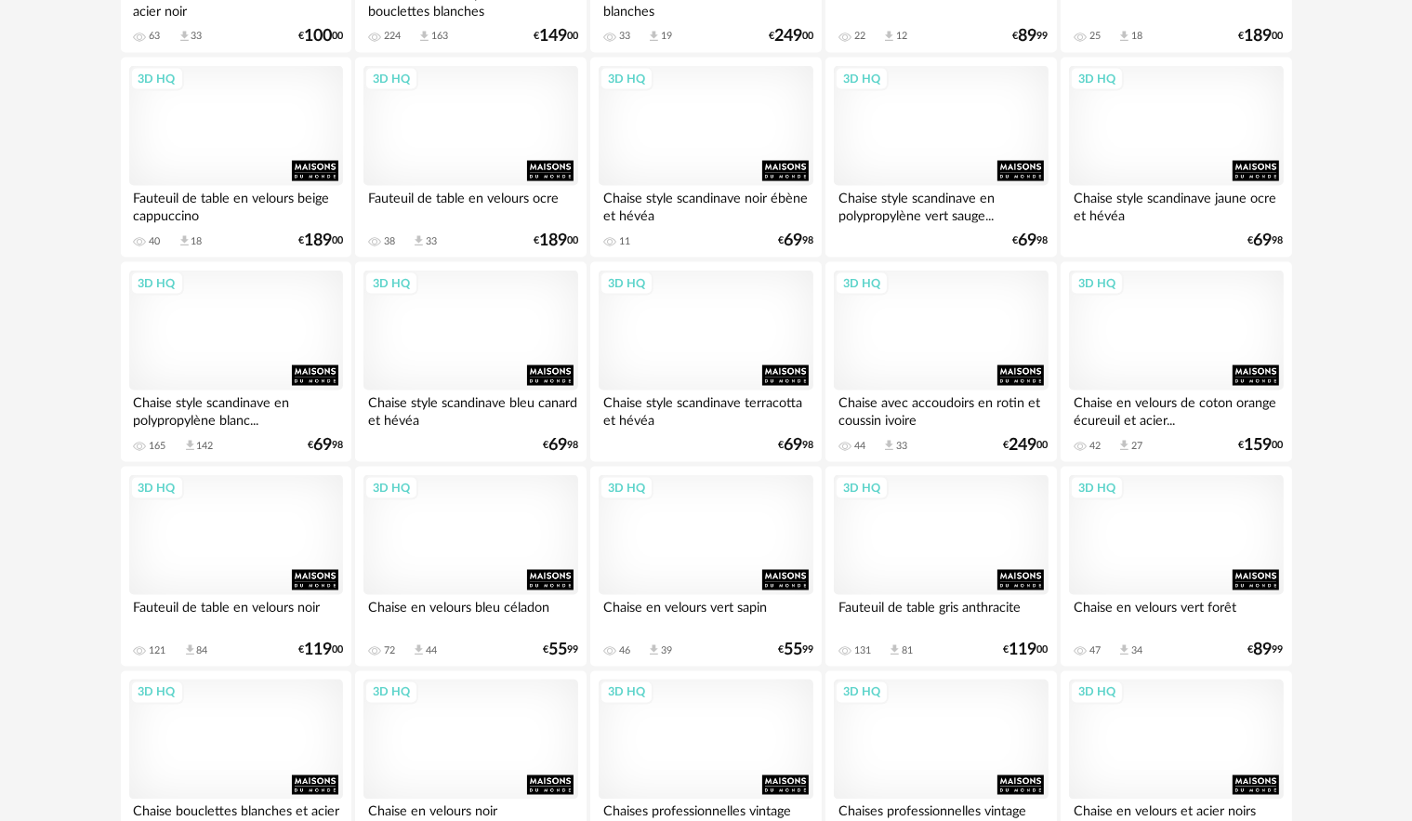
scroll to position [3160, 0]
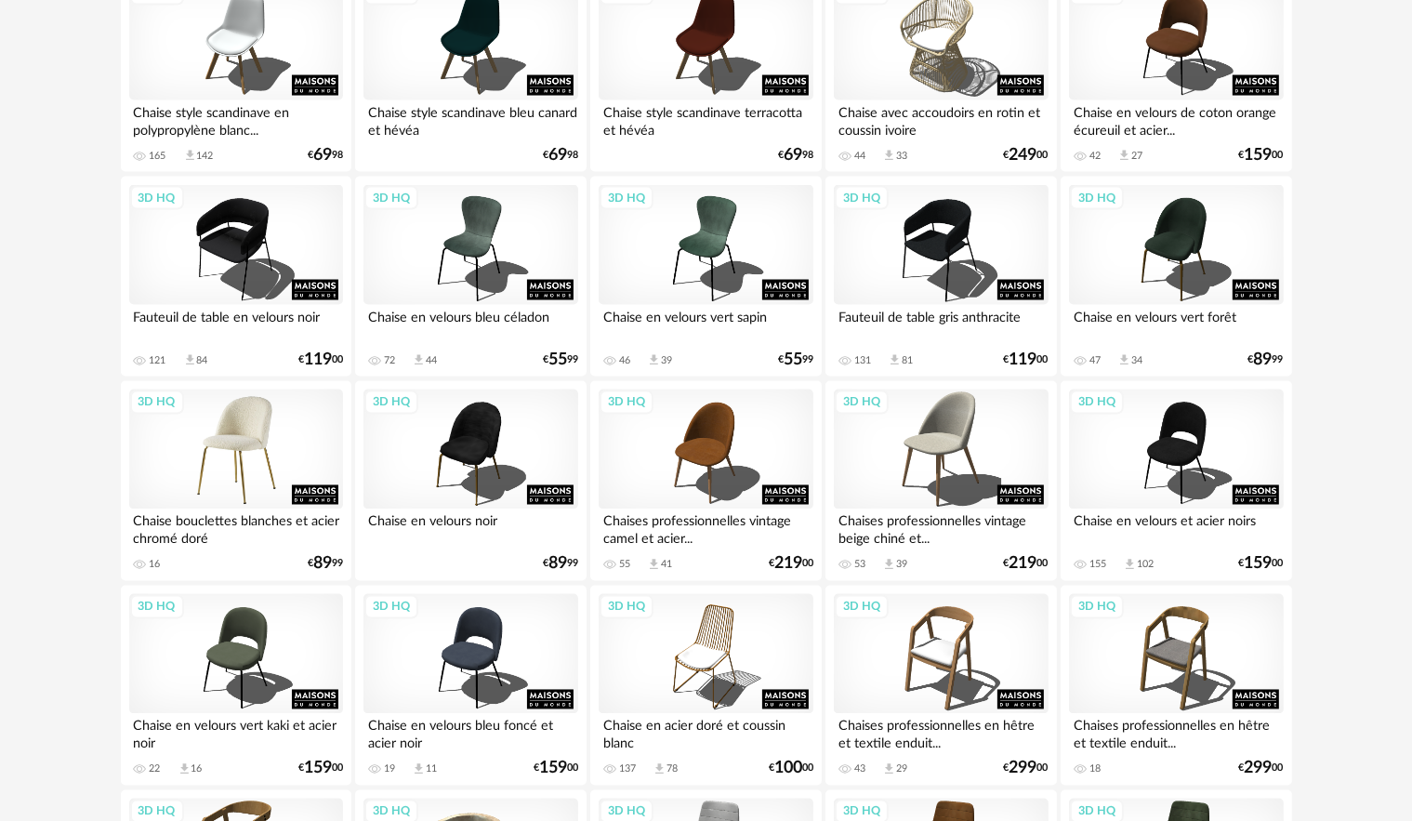
click at [212, 455] on div "3D HQ" at bounding box center [236, 449] width 214 height 121
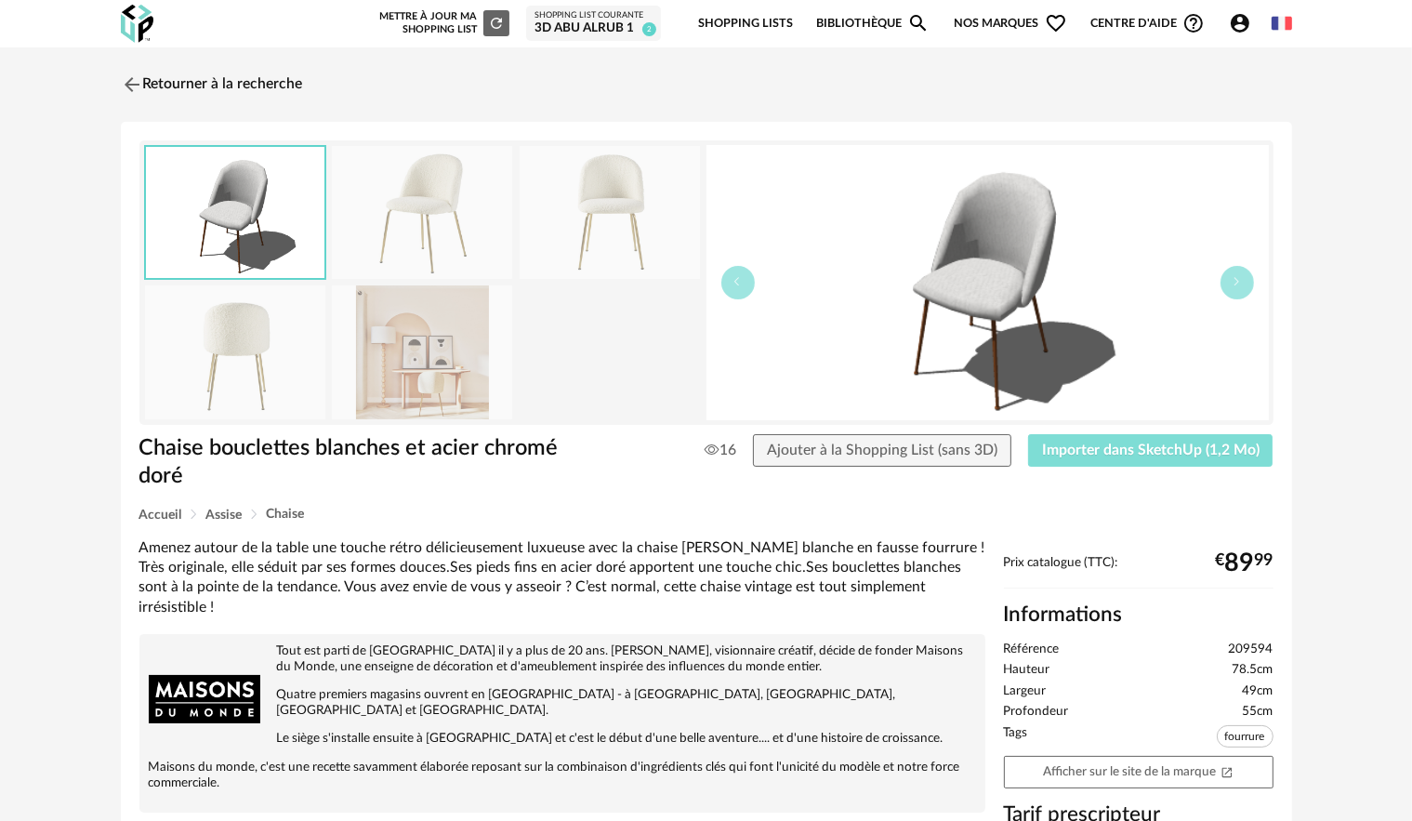
click at [1119, 446] on span "Importer dans SketchUp (1,2 Mo)" at bounding box center [1150, 449] width 217 height 15
